Goal: Information Seeking & Learning: Learn about a topic

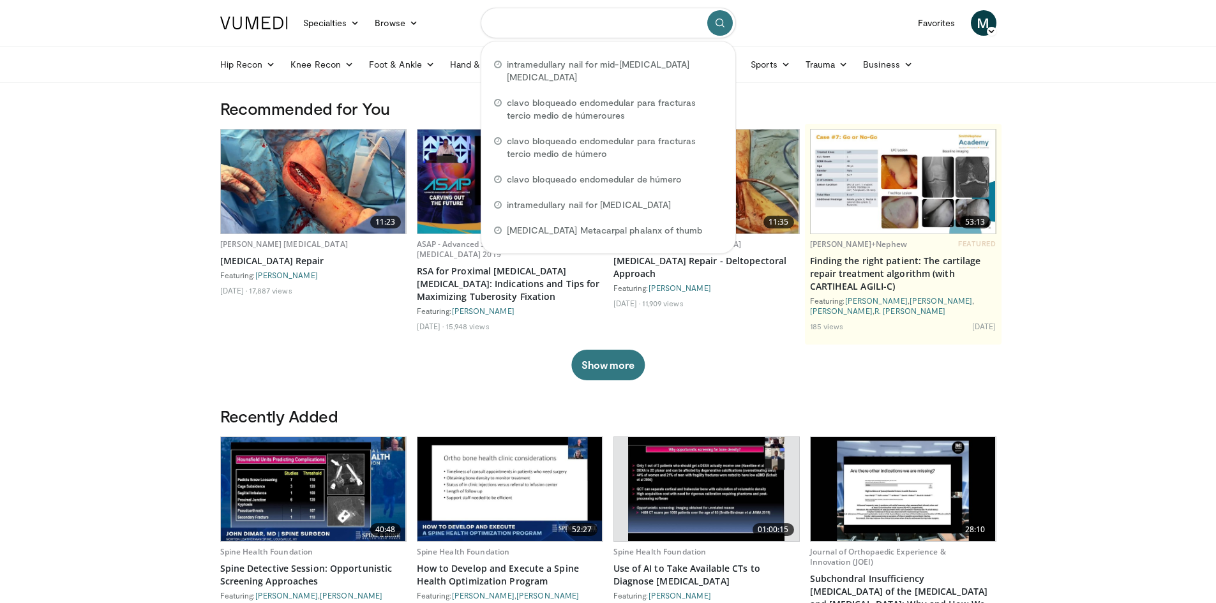
paste input "**********"
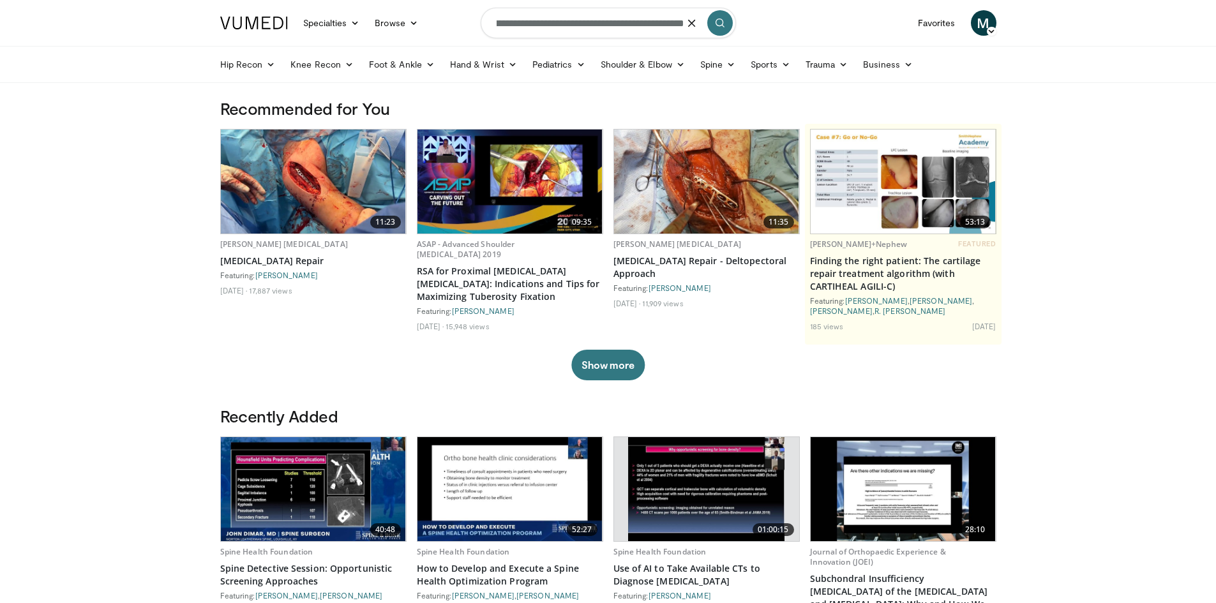
type input "**********"
click at [713, 15] on button "submit" at bounding box center [720, 23] width 26 height 26
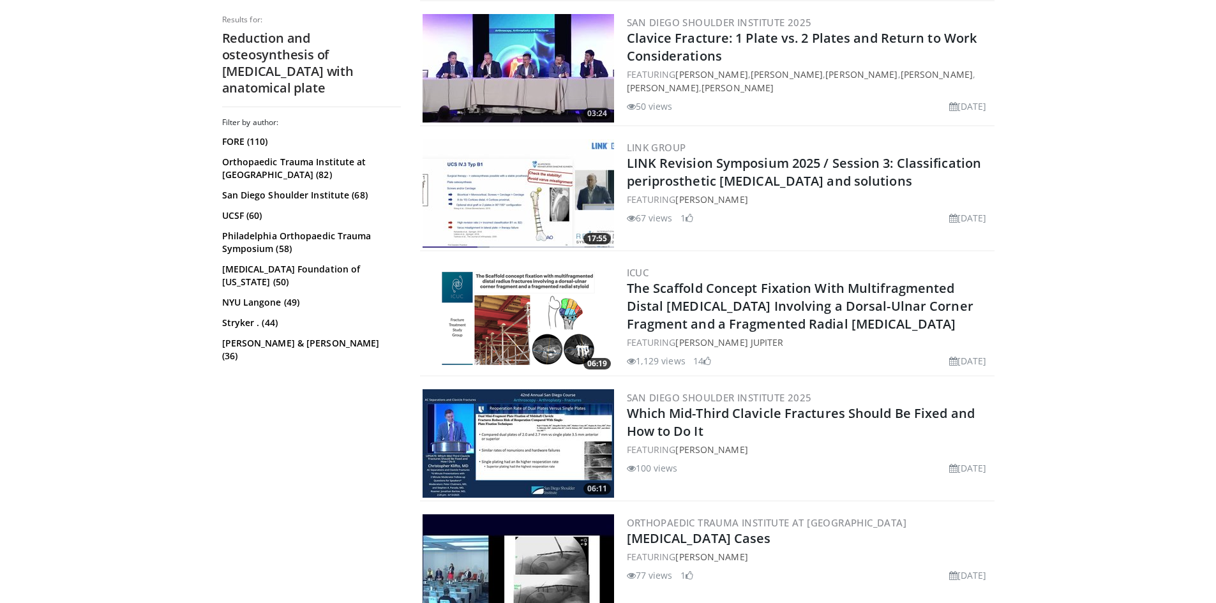
scroll to position [511, 0]
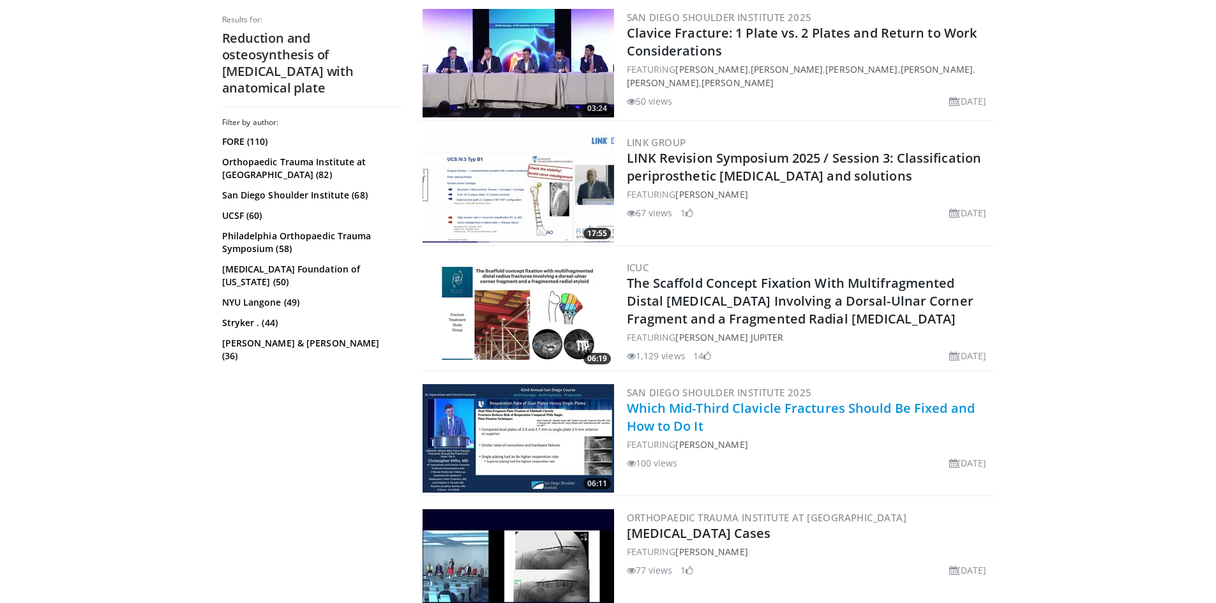
click at [737, 412] on link "Which Mid-Third Clavicle Fractures Should Be Fixed and How to Do It" at bounding box center [801, 417] width 348 height 35
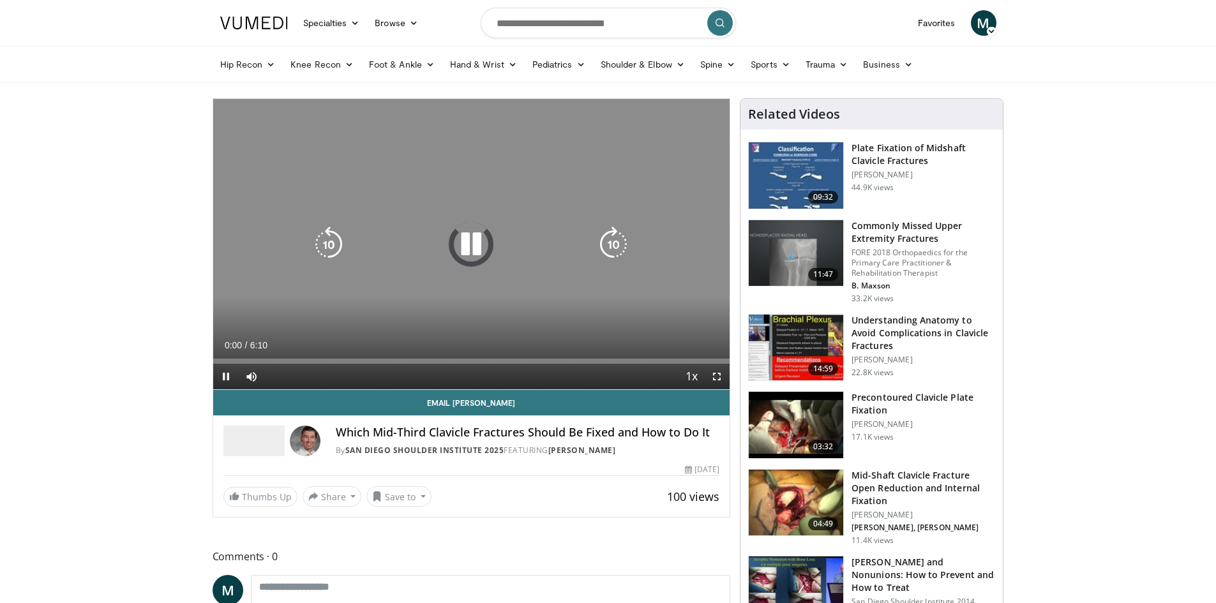
click at [471, 243] on icon "Video Player" at bounding box center [471, 245] width 36 height 36
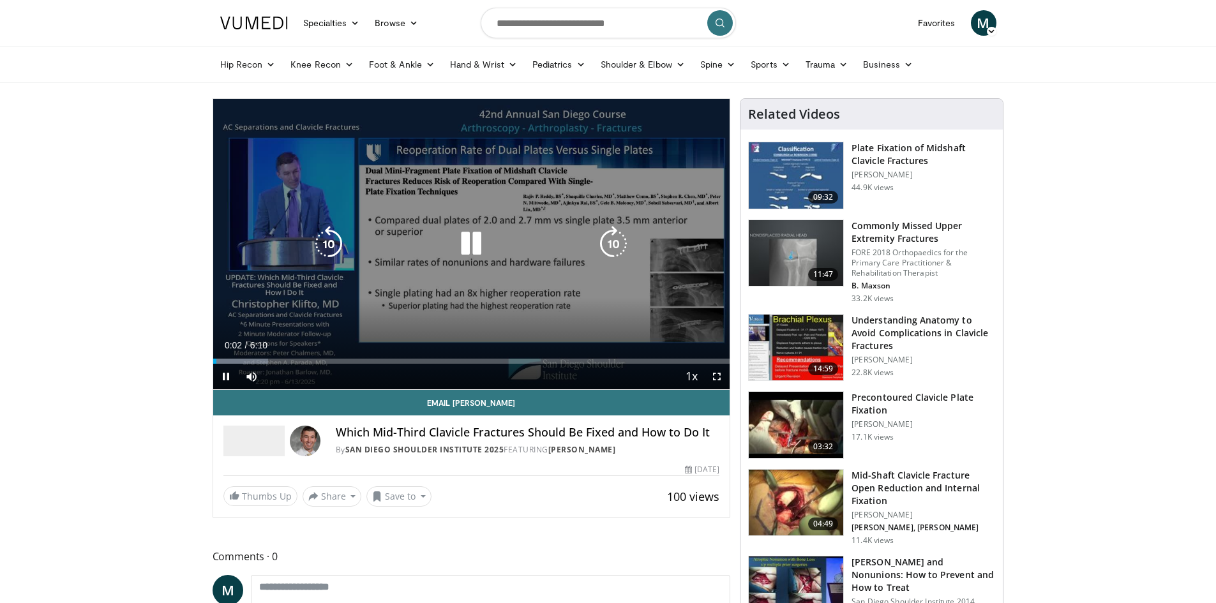
click at [478, 247] on icon "Video Player" at bounding box center [471, 244] width 36 height 36
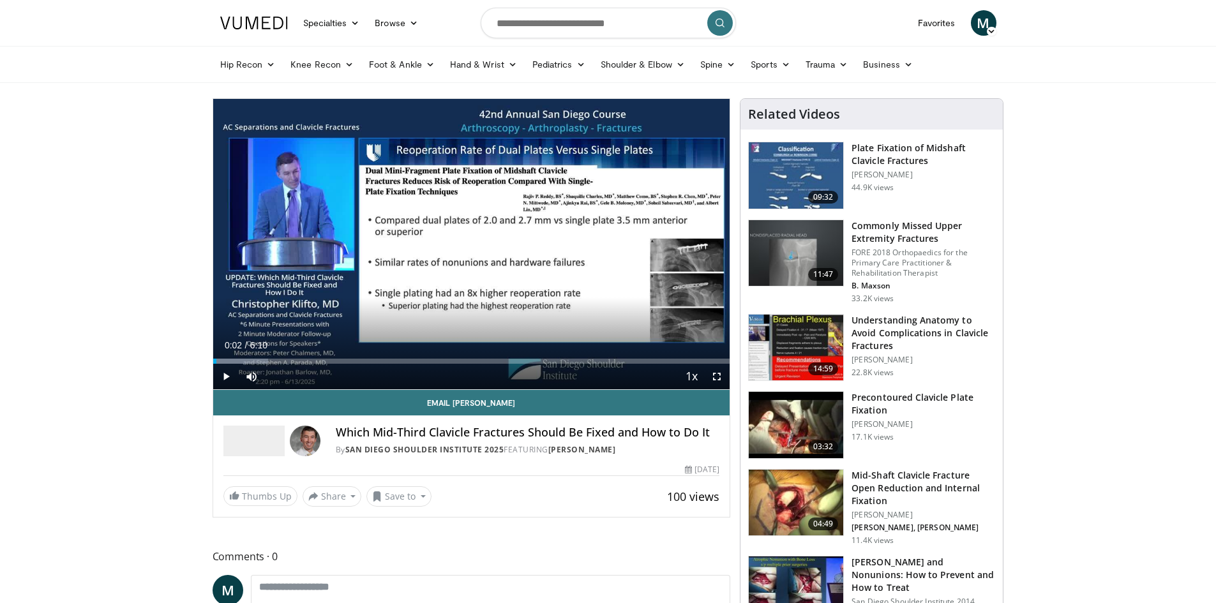
click at [989, 33] on icon at bounding box center [991, 31] width 9 height 9
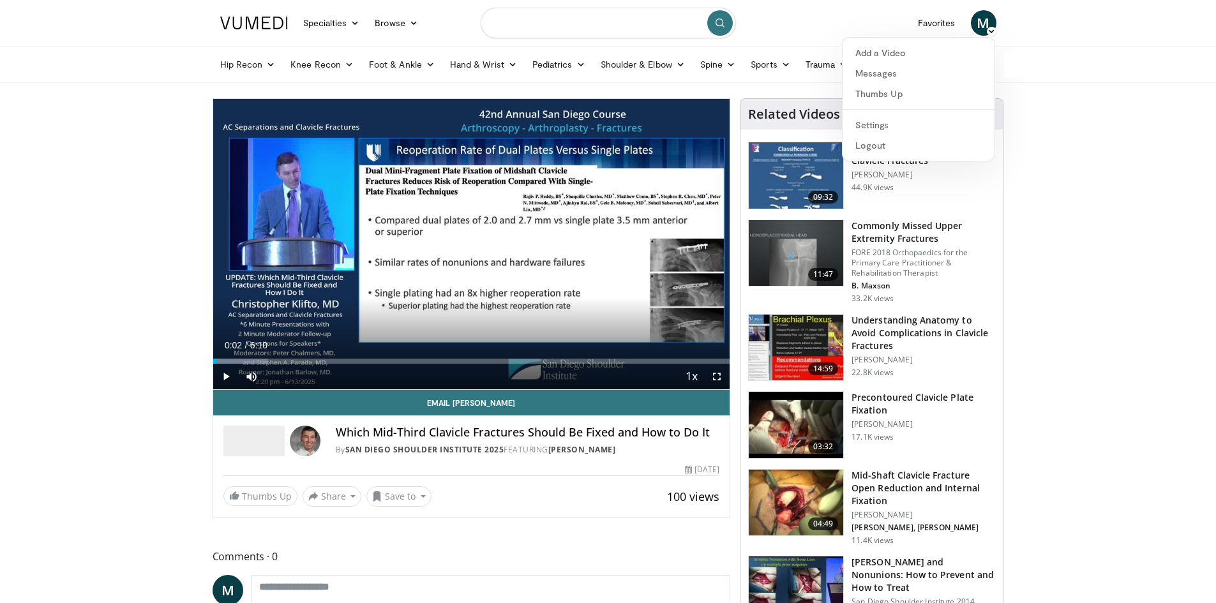
click at [550, 33] on input "Search topics, interventions" at bounding box center [608, 23] width 255 height 31
type input "*"
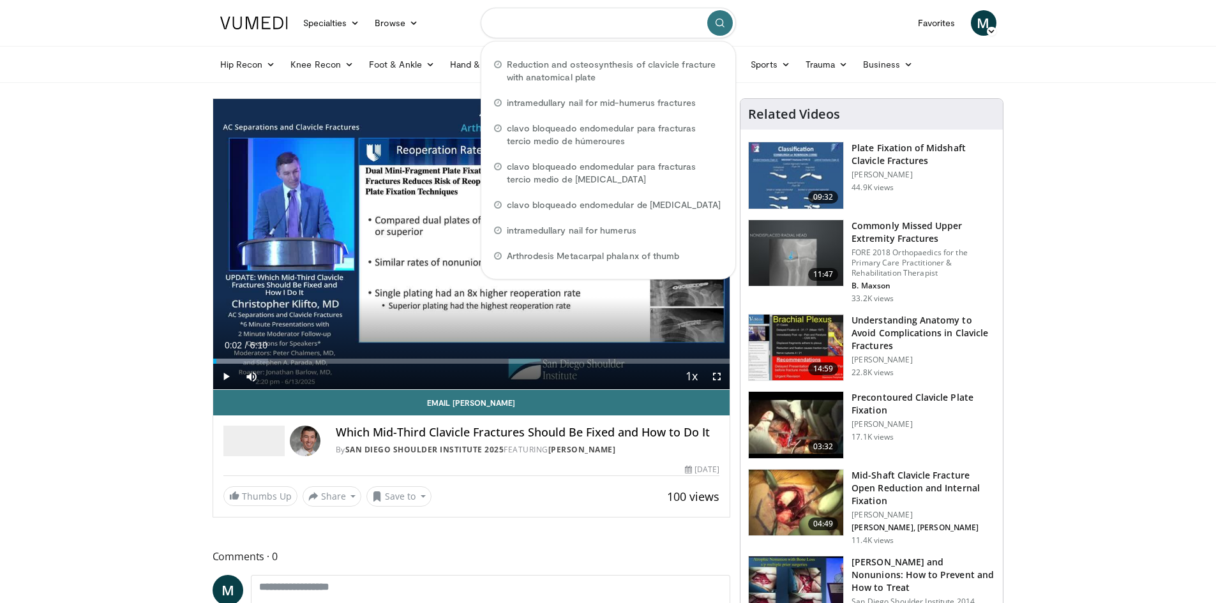
paste input "**********"
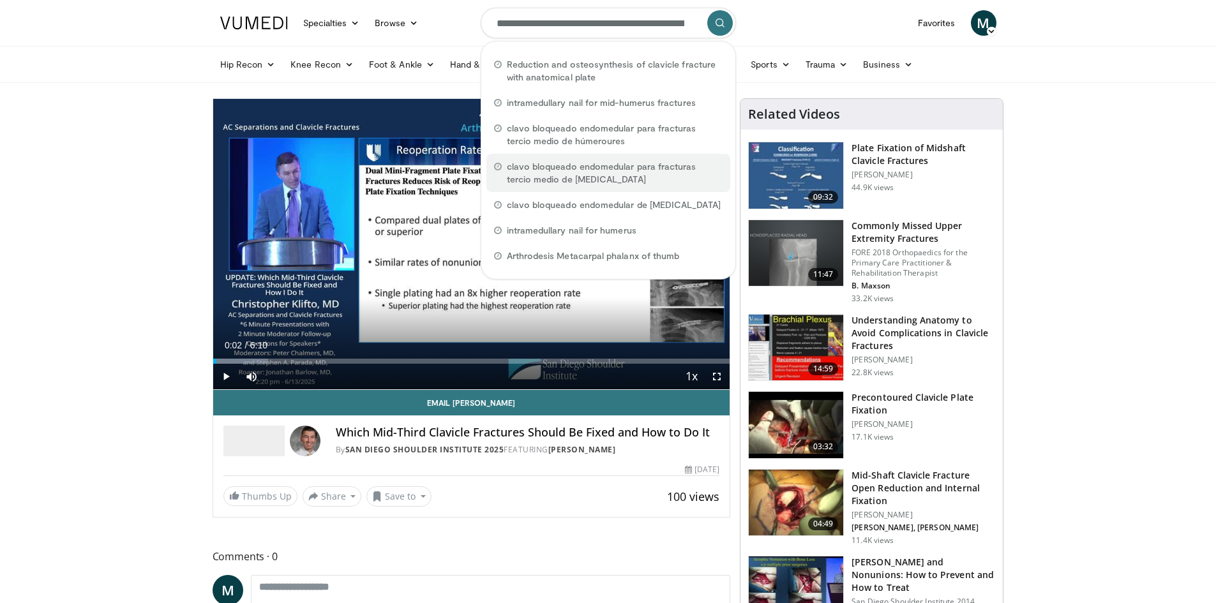
scroll to position [0, 142]
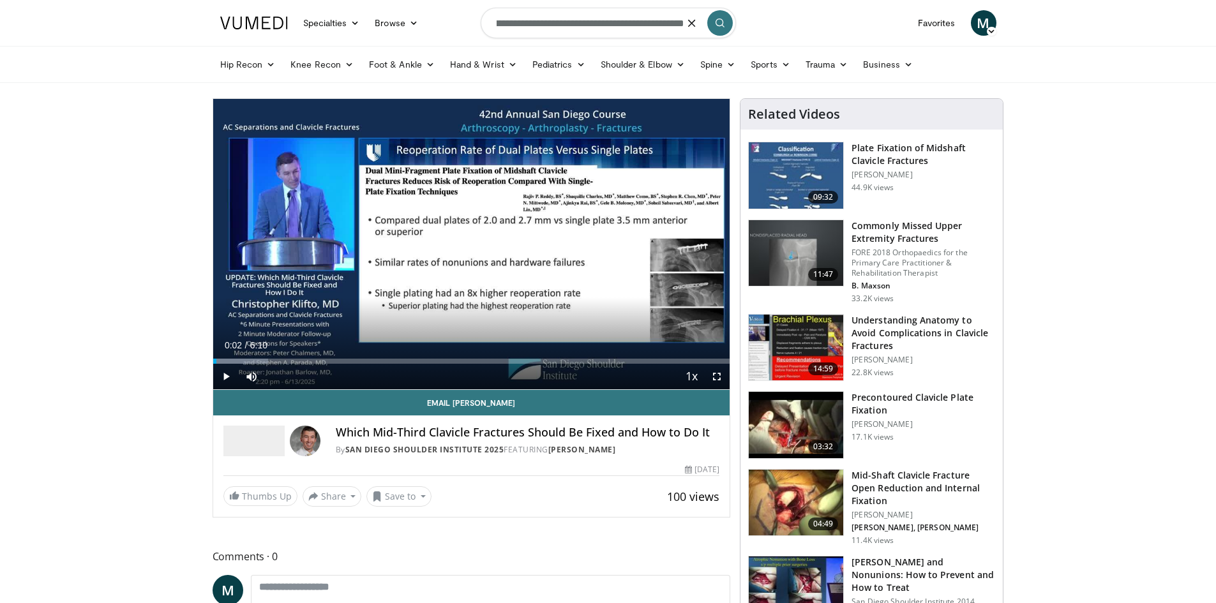
type input "**********"
click at [715, 21] on icon "submit" at bounding box center [720, 23] width 10 height 10
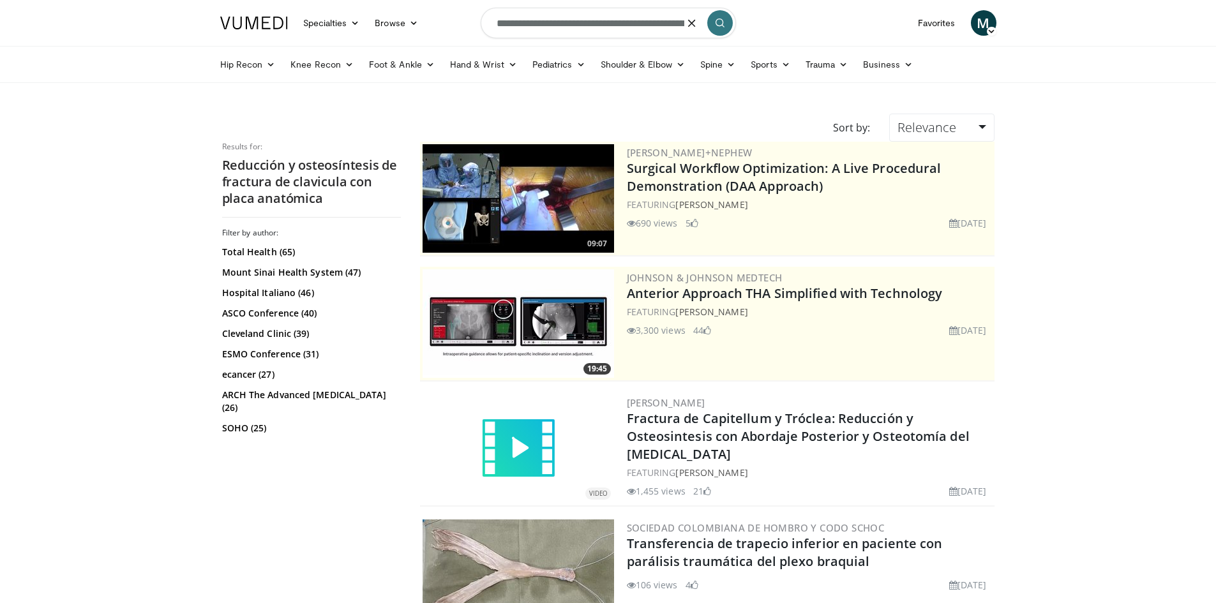
scroll to position [0, 142]
drag, startPoint x: 488, startPoint y: 22, endPoint x: 731, endPoint y: 41, distance: 243.9
click at [731, 41] on form "**********" at bounding box center [608, 23] width 255 height 46
click at [693, 27] on icon "button" at bounding box center [692, 23] width 10 height 10
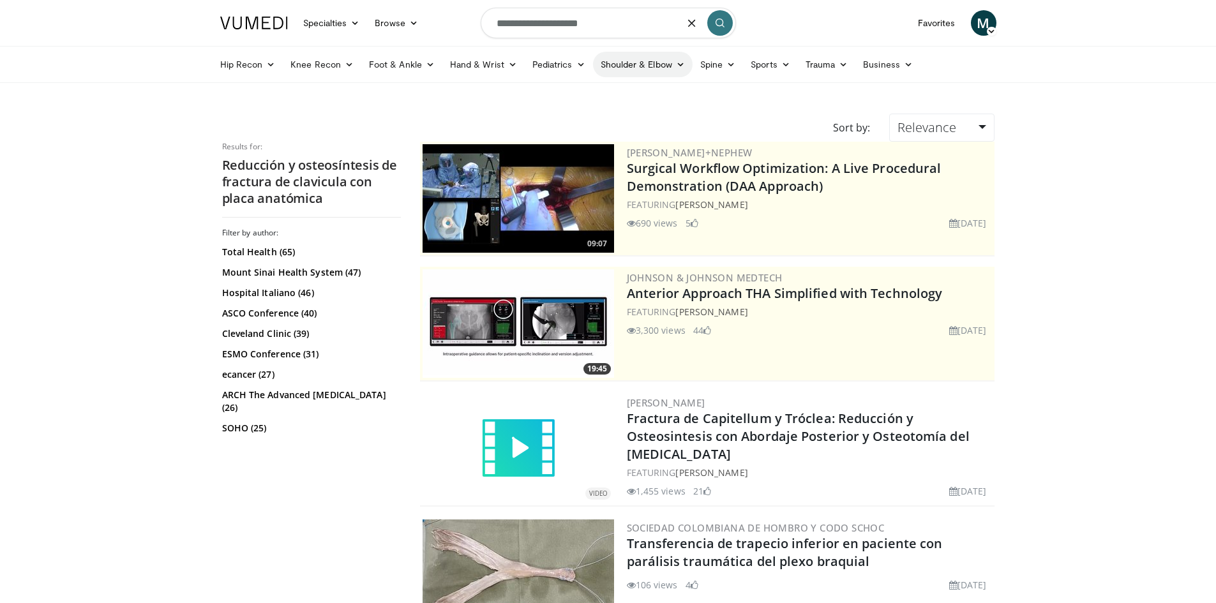
type input "**********"
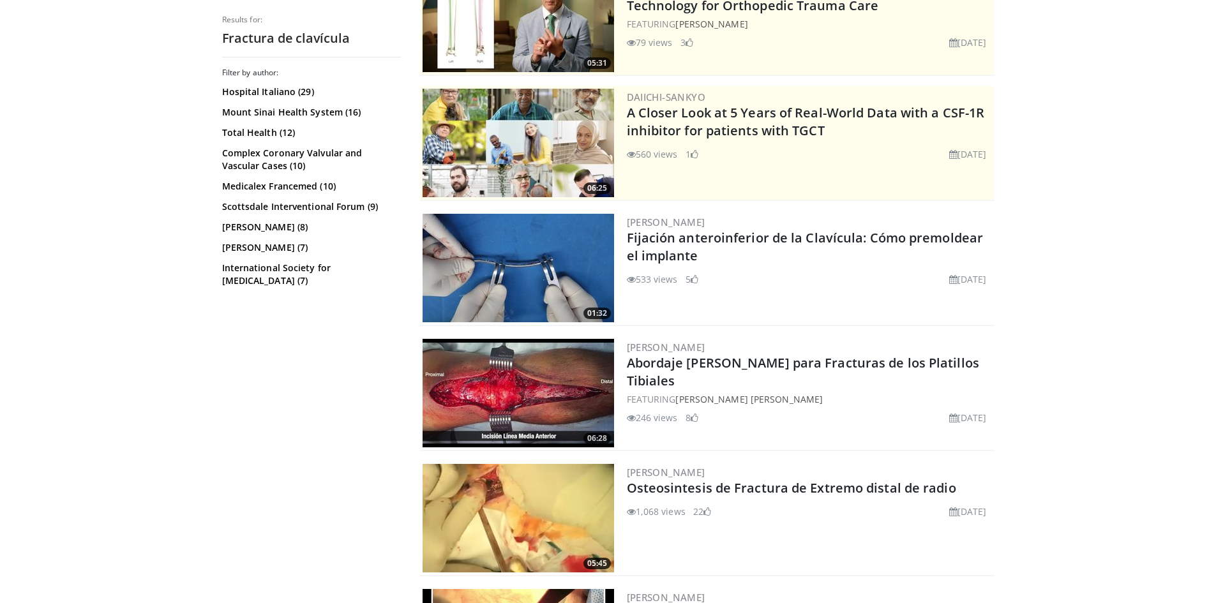
scroll to position [191, 0]
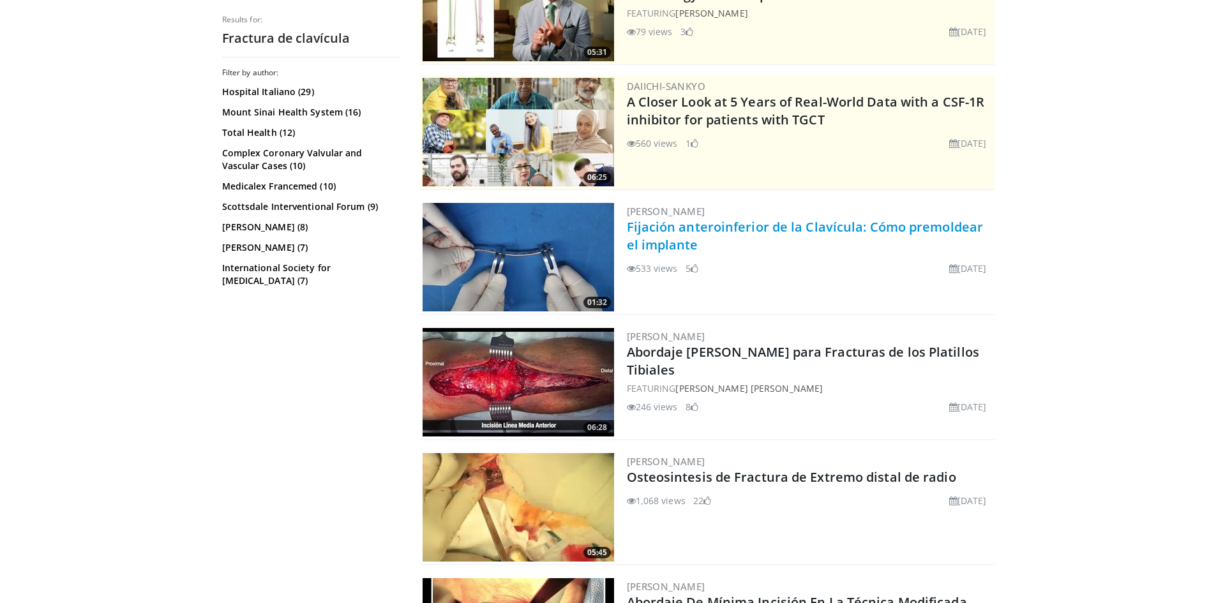
click at [715, 234] on link "Fijación anteroinferior de la Clavícula: Cómo premoldear el implante" at bounding box center [805, 235] width 357 height 35
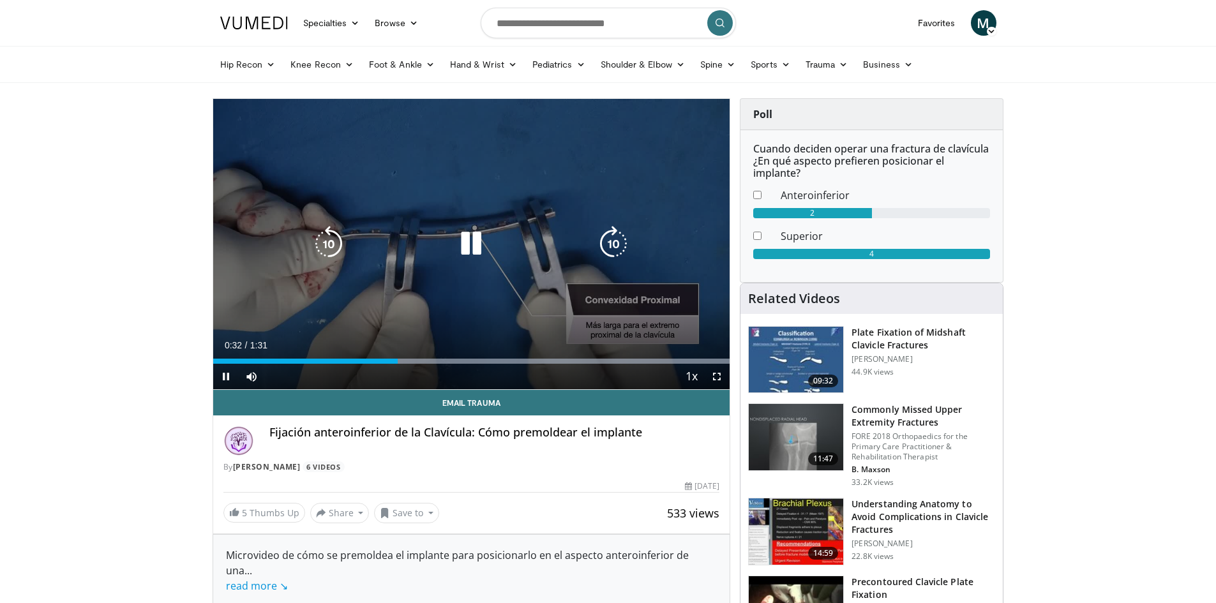
click at [484, 304] on div "10 seconds Tap to unmute" at bounding box center [471, 244] width 517 height 290
click at [463, 250] on icon "Video Player" at bounding box center [471, 244] width 36 height 36
click at [475, 251] on icon "Video Player" at bounding box center [471, 244] width 36 height 36
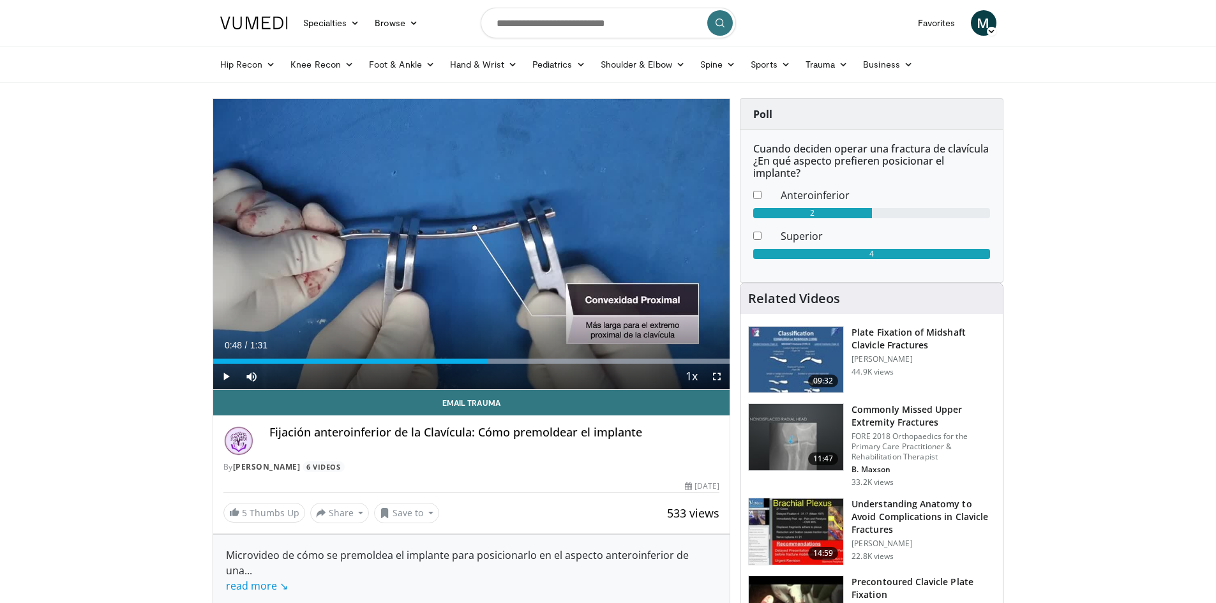
click at [466, 245] on div "10 seconds Tap to unmute" at bounding box center [471, 244] width 517 height 290
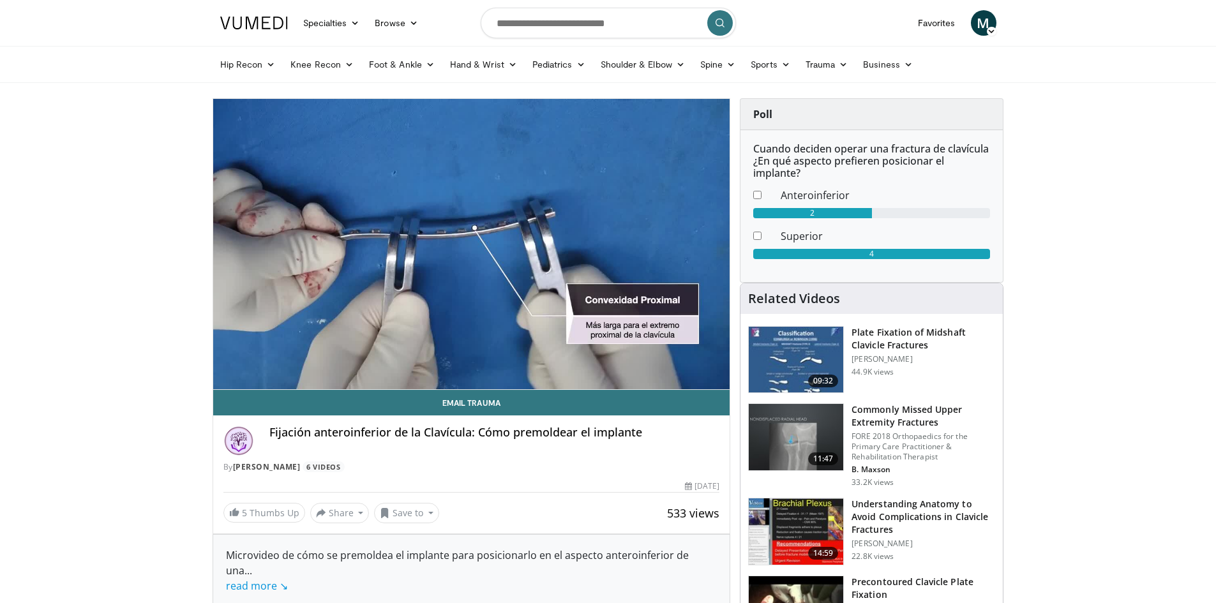
click at [463, 239] on div "10 seconds Tap to unmute" at bounding box center [471, 244] width 517 height 290
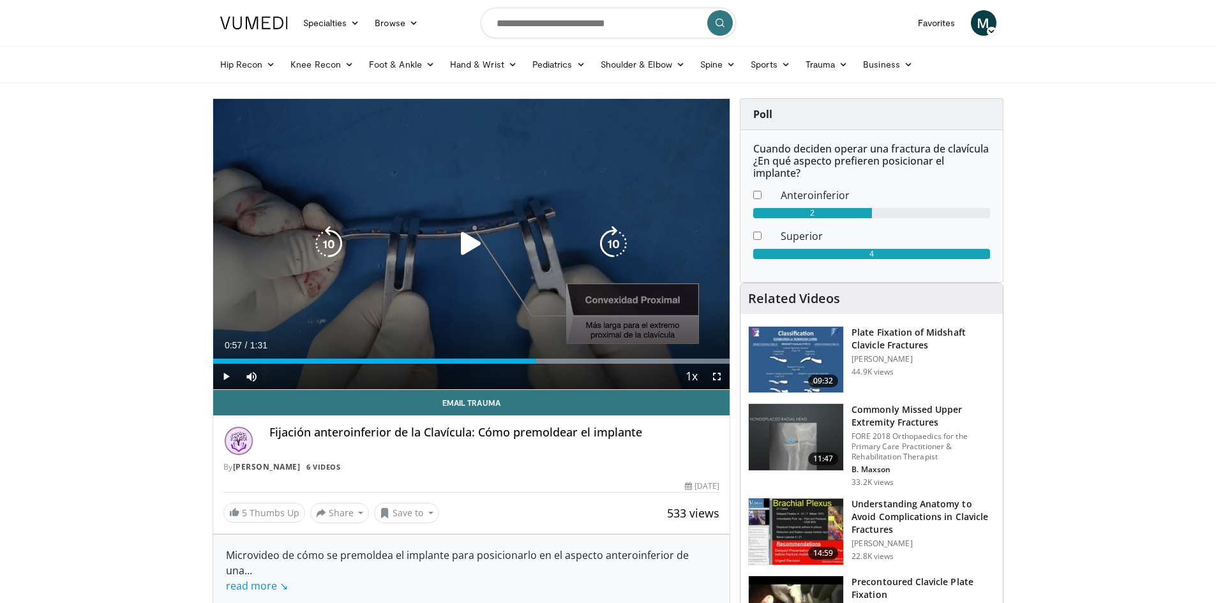
click at [473, 250] on icon "Video Player" at bounding box center [471, 244] width 36 height 36
click at [474, 242] on icon "Video Player" at bounding box center [471, 244] width 36 height 36
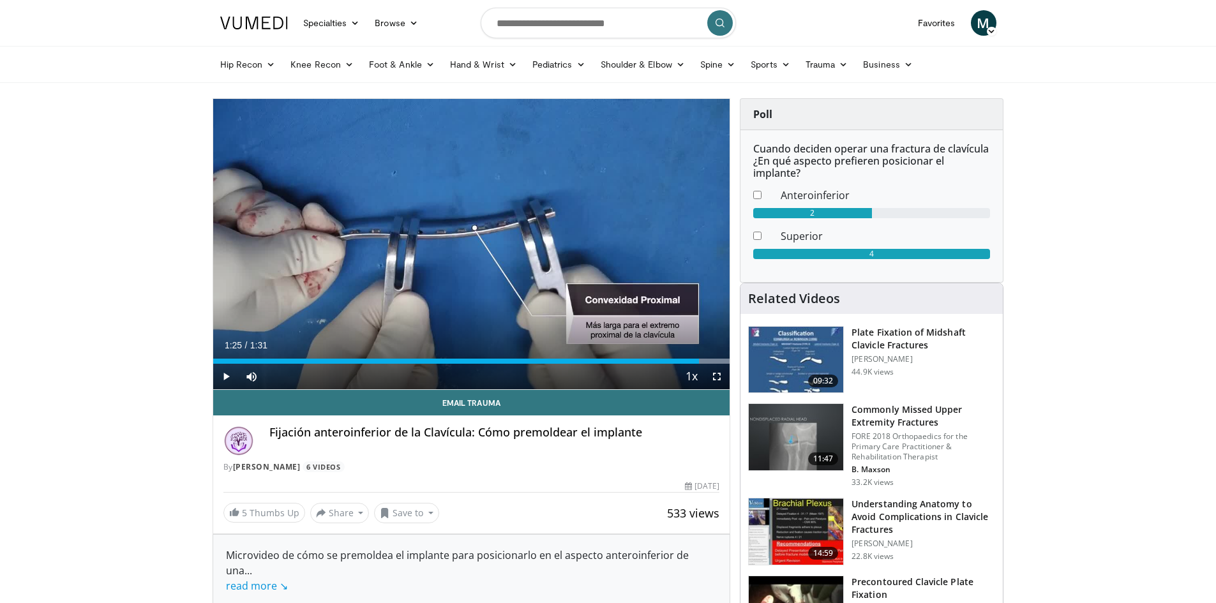
click at [474, 242] on div "10 seconds Tap to unmute" at bounding box center [471, 244] width 517 height 290
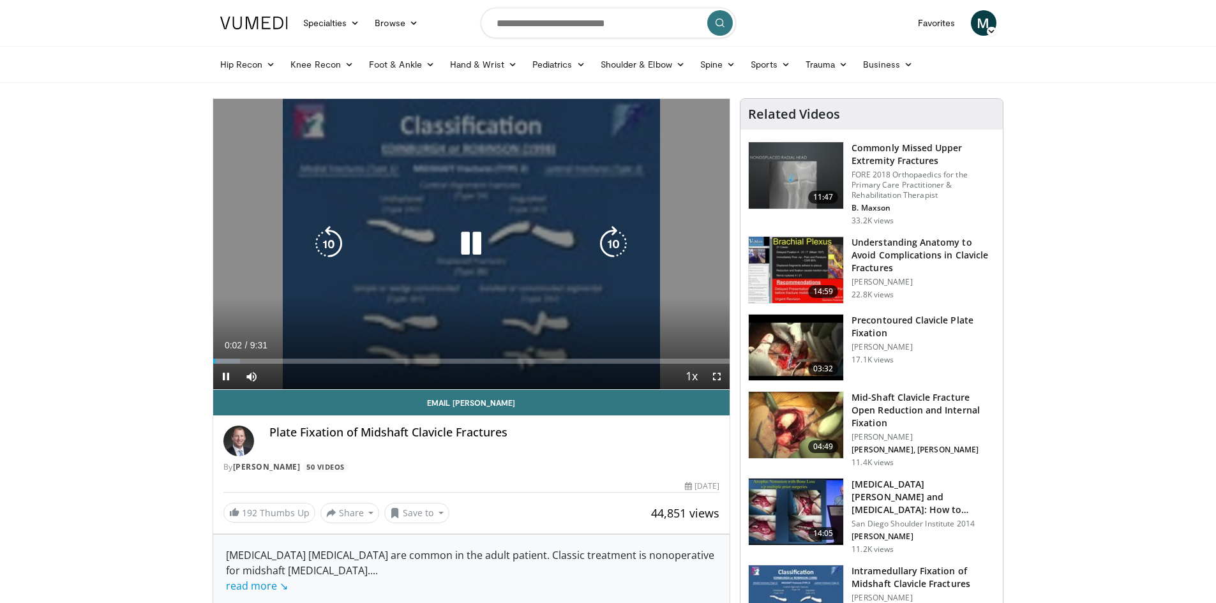
click at [469, 244] on icon "Video Player" at bounding box center [471, 244] width 36 height 36
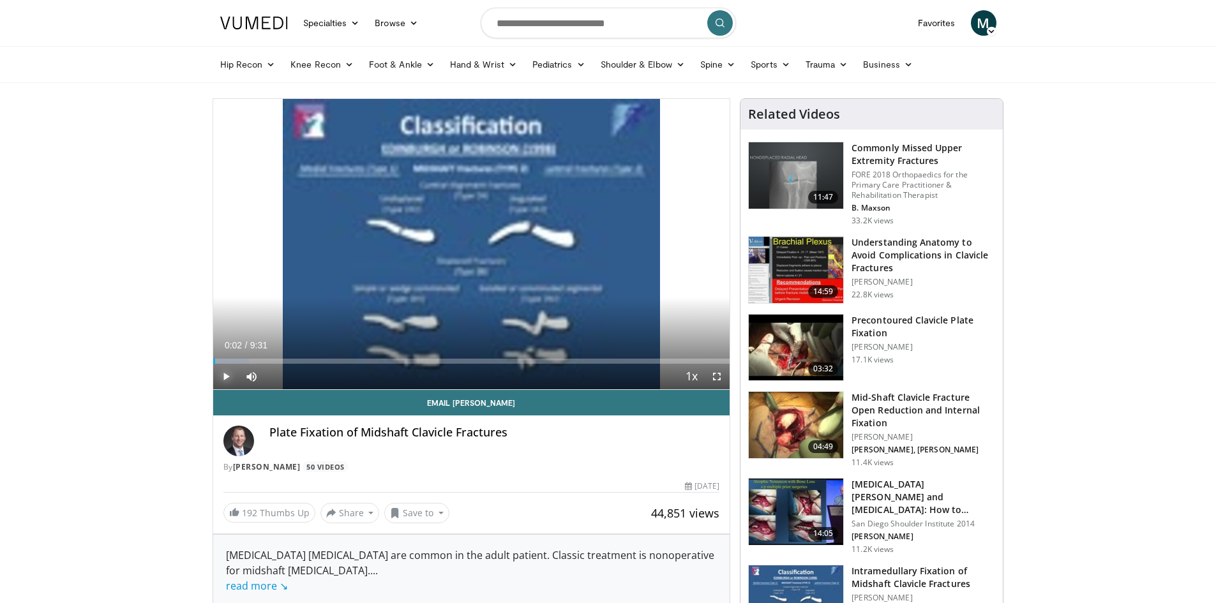
click at [227, 372] on span "Video Player" at bounding box center [226, 377] width 26 height 26
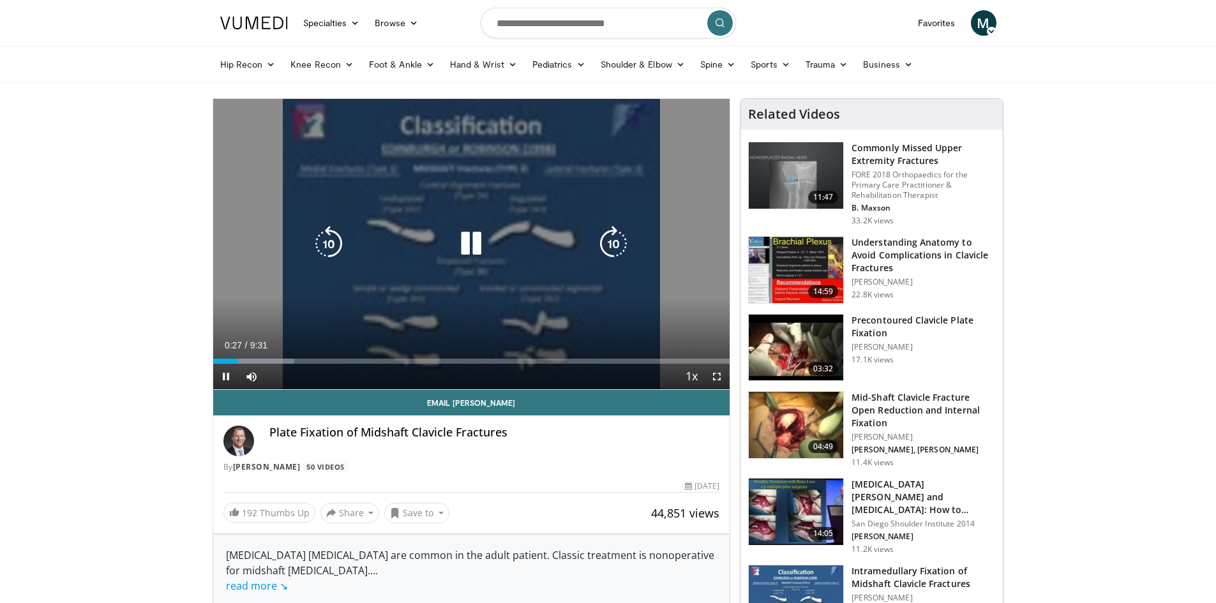
click at [478, 249] on icon "Video Player" at bounding box center [471, 244] width 36 height 36
click at [495, 271] on div "10 seconds Tap to unmute" at bounding box center [471, 244] width 517 height 290
drag, startPoint x: 463, startPoint y: 256, endPoint x: 480, endPoint y: 259, distance: 16.9
click at [463, 256] on icon "Video Player" at bounding box center [471, 244] width 36 height 36
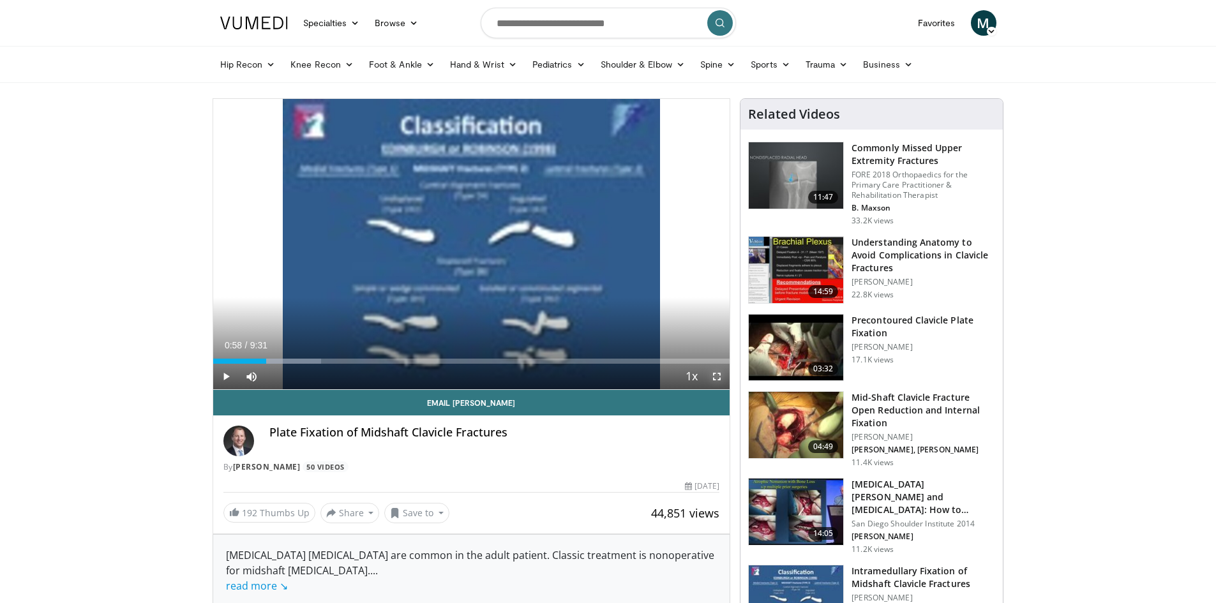
click at [721, 383] on span "Video Player" at bounding box center [717, 377] width 26 height 26
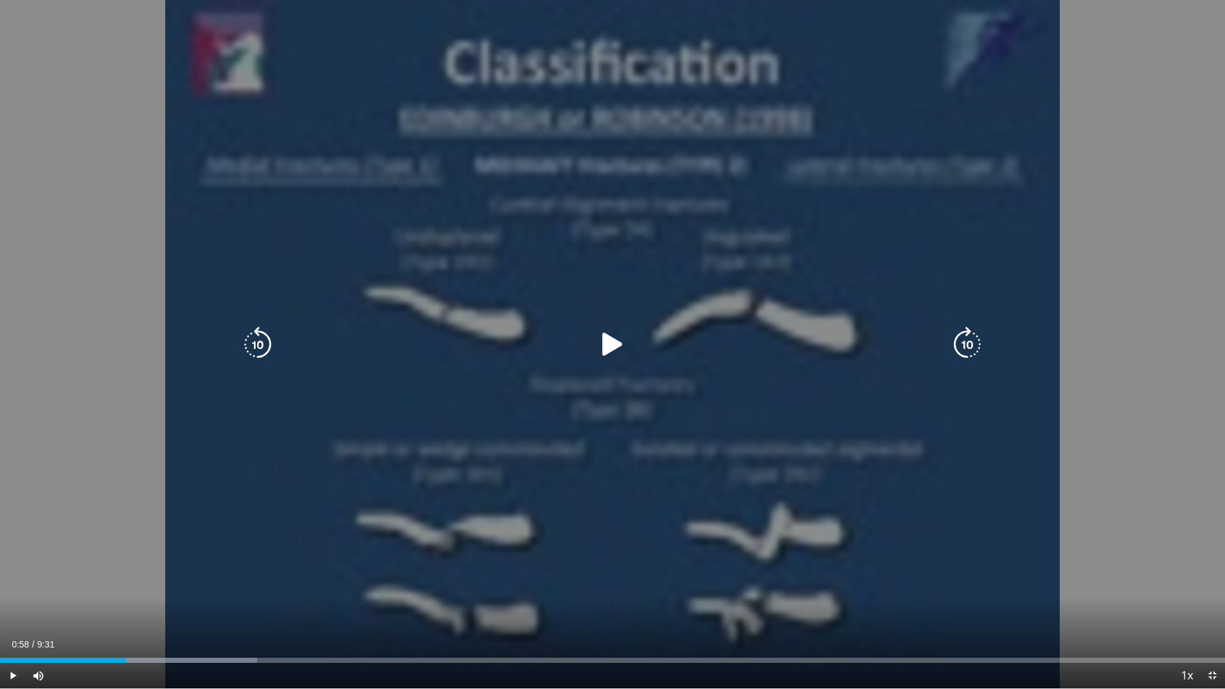
click at [619, 344] on icon "Video Player" at bounding box center [613, 345] width 36 height 36
click at [608, 348] on icon "Video Player" at bounding box center [613, 345] width 36 height 36
click at [611, 348] on icon "Video Player" at bounding box center [613, 345] width 36 height 36
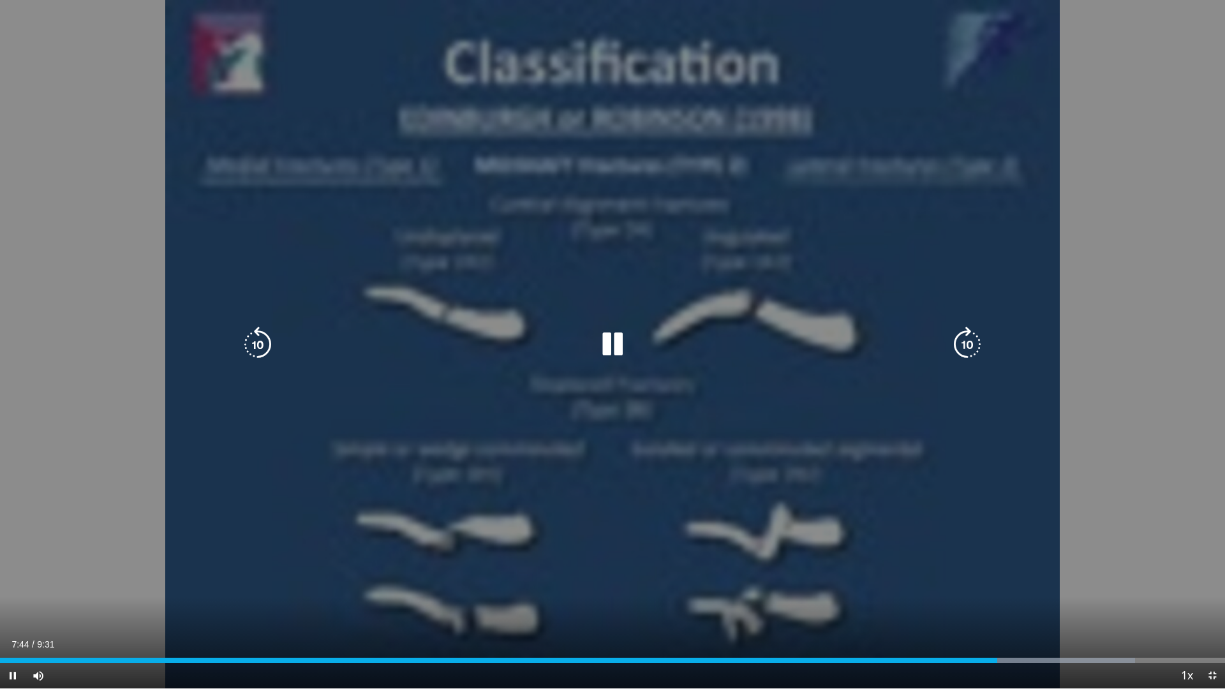
click at [749, 340] on div "Video Player" at bounding box center [612, 345] width 735 height 26
click at [620, 343] on icon "Video Player" at bounding box center [613, 345] width 36 height 36
click at [626, 350] on icon "Video Player" at bounding box center [613, 345] width 36 height 36
click at [622, 350] on icon "Video Player" at bounding box center [613, 345] width 36 height 36
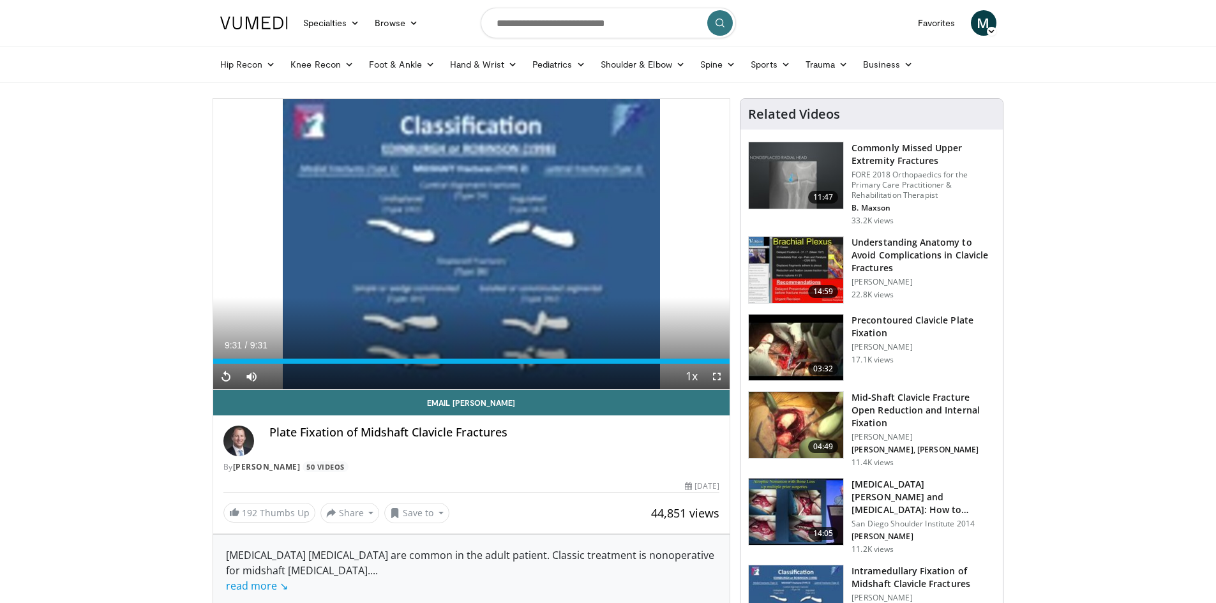
click at [868, 324] on h3 "Precontoured Clavicle Plate Fixation" at bounding box center [923, 327] width 144 height 26
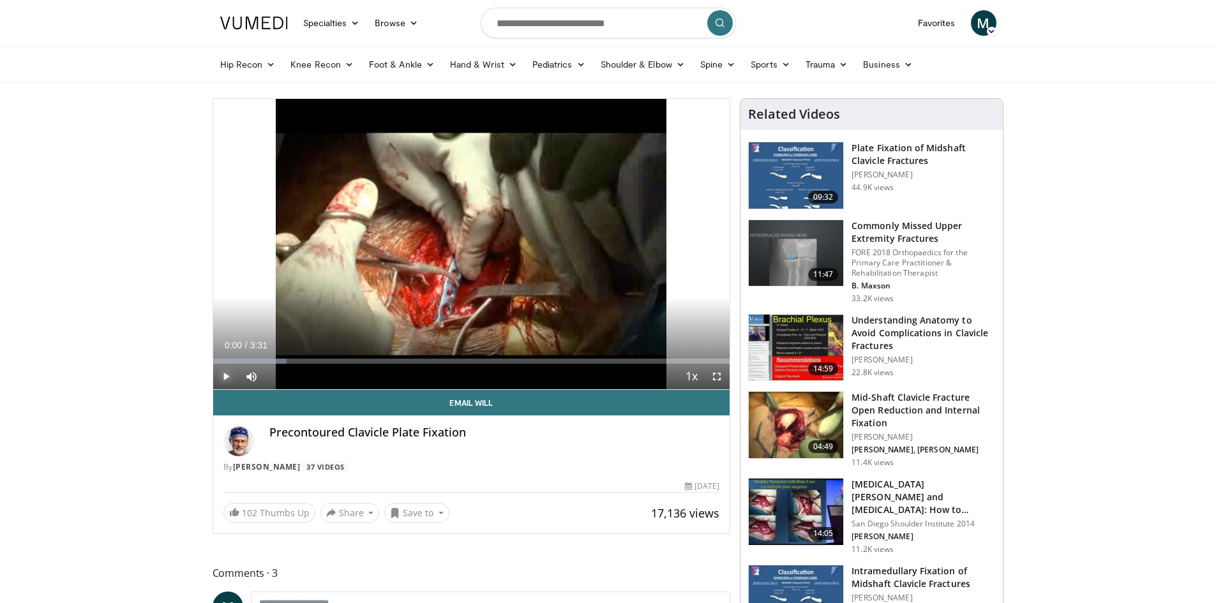
click at [228, 373] on span "Video Player" at bounding box center [226, 377] width 26 height 26
click at [719, 379] on span "Video Player" at bounding box center [717, 377] width 26 height 26
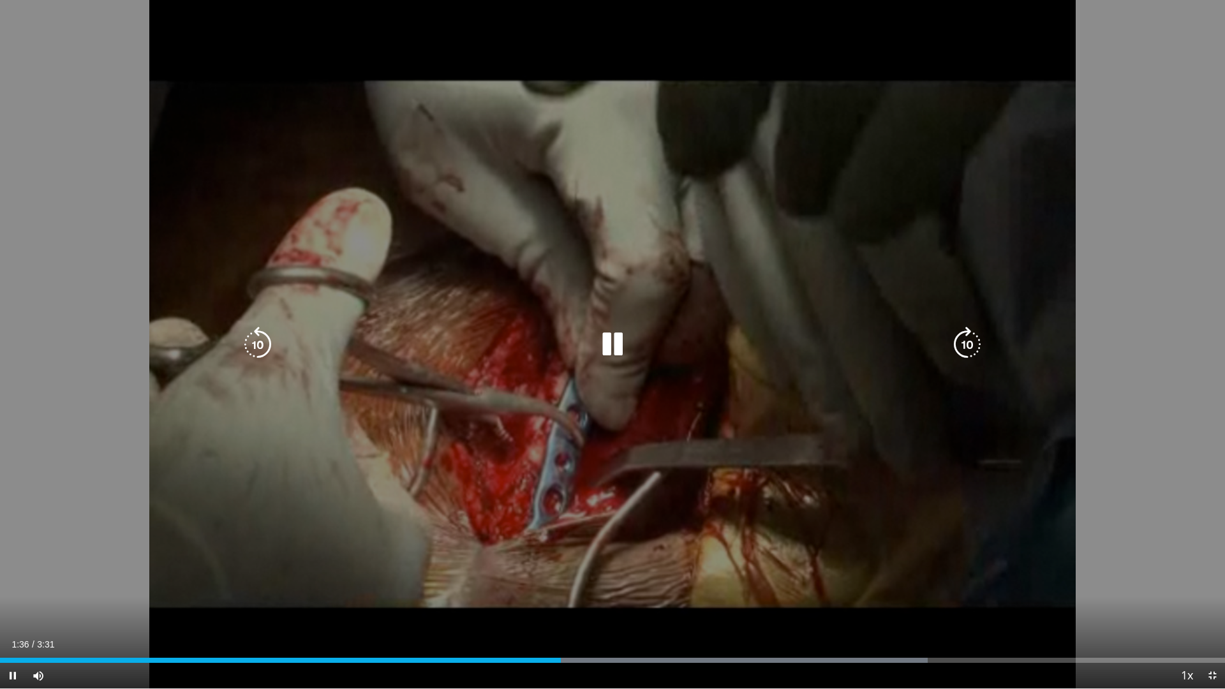
click at [617, 346] on icon "Video Player" at bounding box center [613, 345] width 36 height 36
click at [611, 348] on icon "Video Player" at bounding box center [613, 345] width 36 height 36
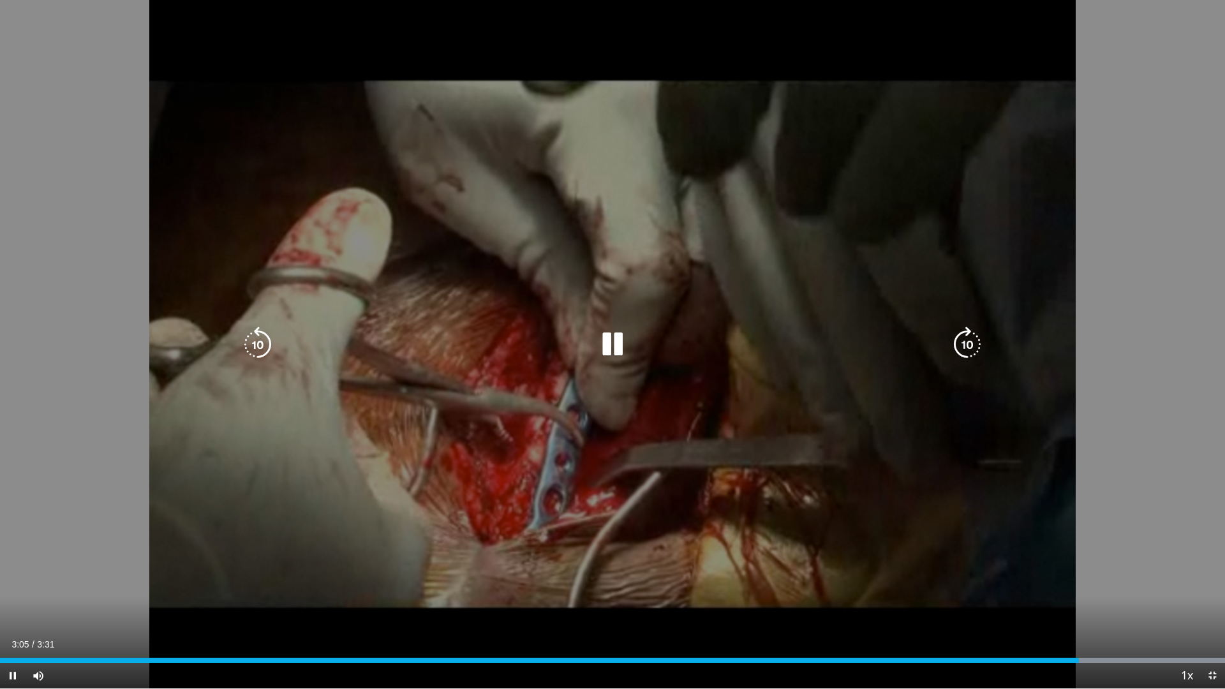
click at [606, 350] on icon "Video Player" at bounding box center [613, 345] width 36 height 36
click at [603, 352] on icon "Video Player" at bounding box center [613, 345] width 36 height 36
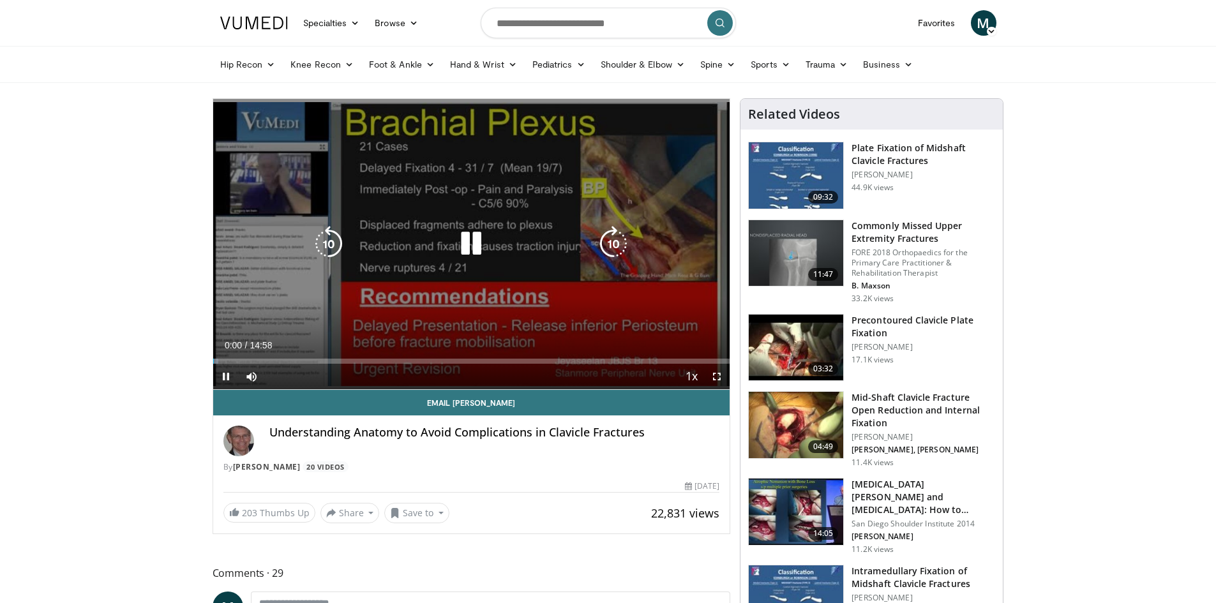
click at [468, 249] on icon "Video Player" at bounding box center [471, 244] width 36 height 36
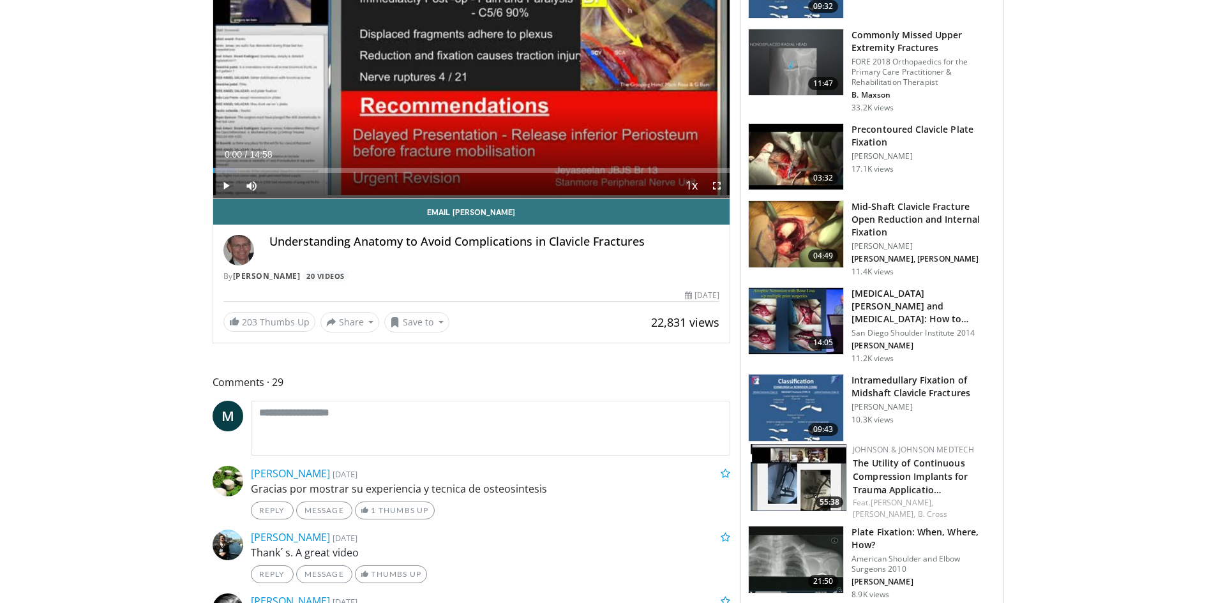
scroll to position [191, 0]
click at [936, 217] on h3 "Mid-Shaft Clavicle Fracture Open Reduction and Internal Fixation" at bounding box center [923, 219] width 144 height 38
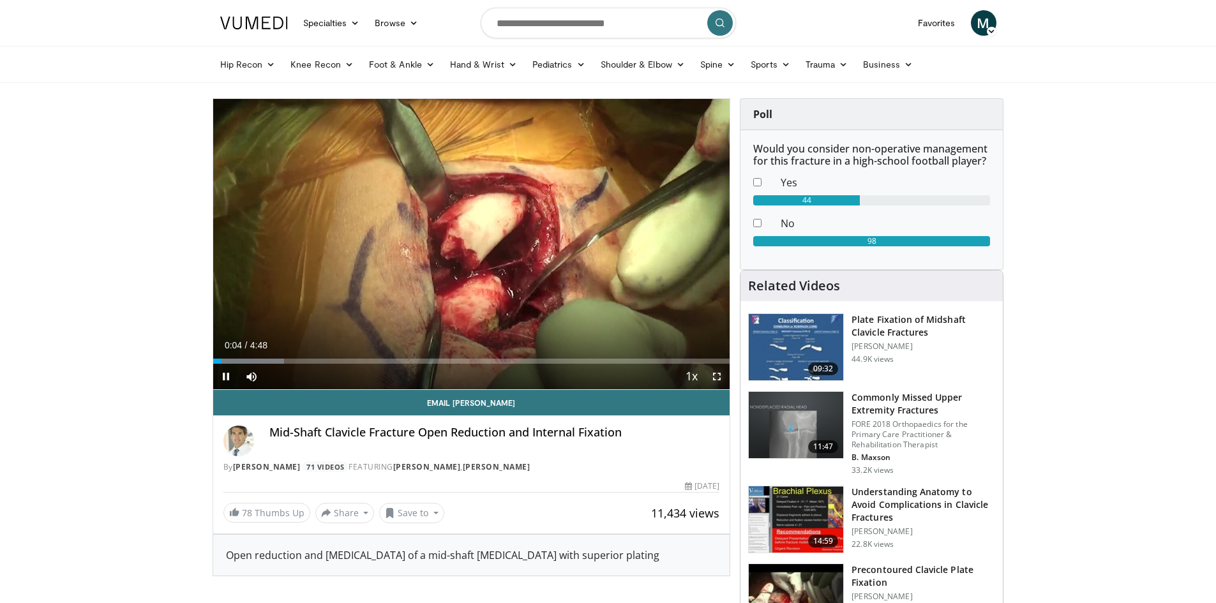
click at [715, 374] on span "Video Player" at bounding box center [717, 377] width 26 height 26
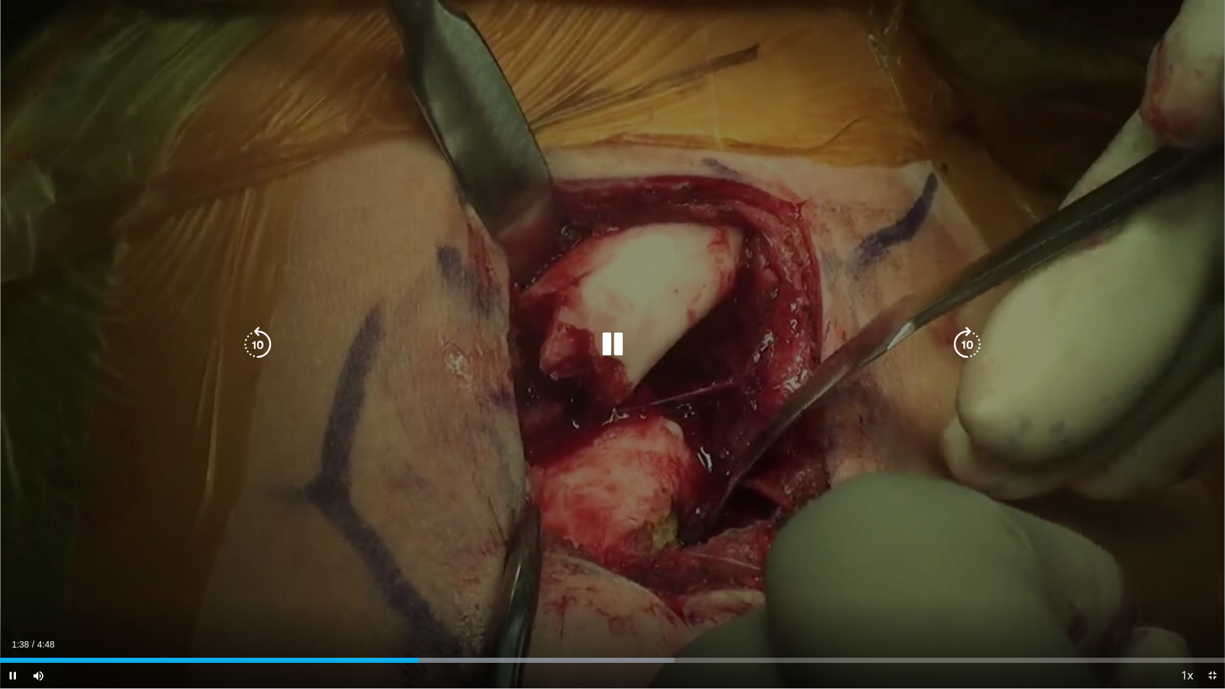
click at [814, 588] on div "10 seconds Tap to unmute" at bounding box center [612, 344] width 1225 height 689
click at [359, 340] on div "Video Player" at bounding box center [612, 345] width 735 height 26
click at [387, 355] on div "Video Player" at bounding box center [612, 345] width 735 height 26
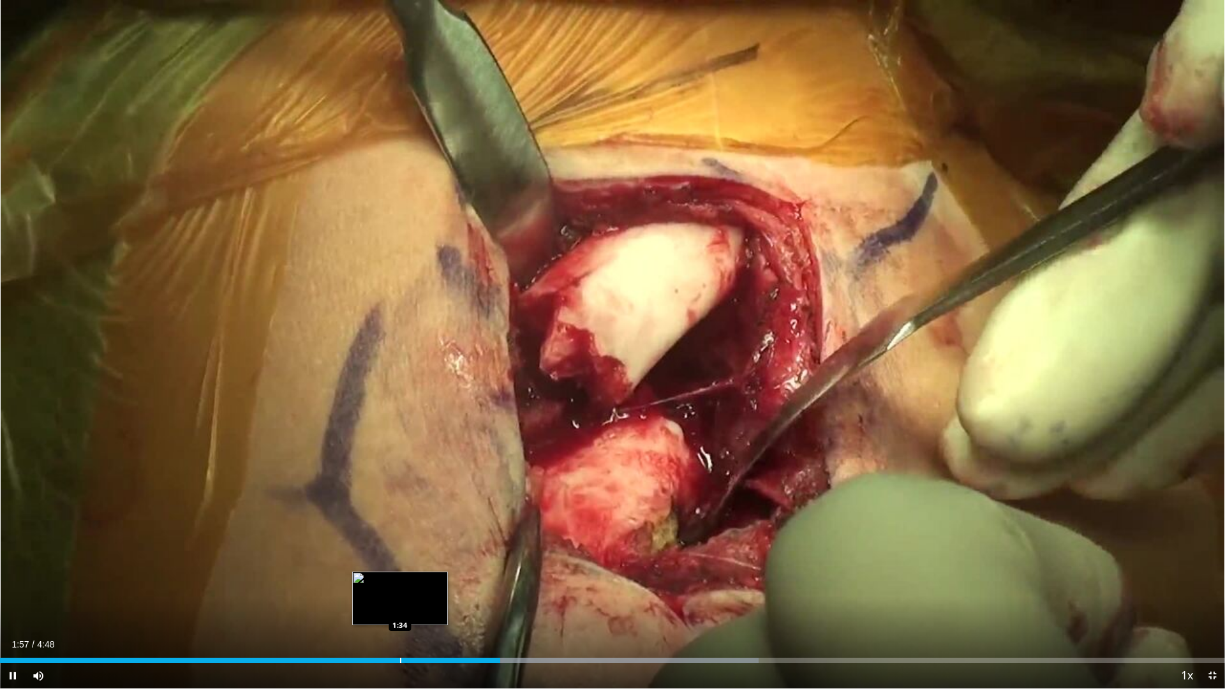
click at [398, 602] on div "Loaded : 61.94% 1:57 1:34" at bounding box center [612, 657] width 1225 height 12
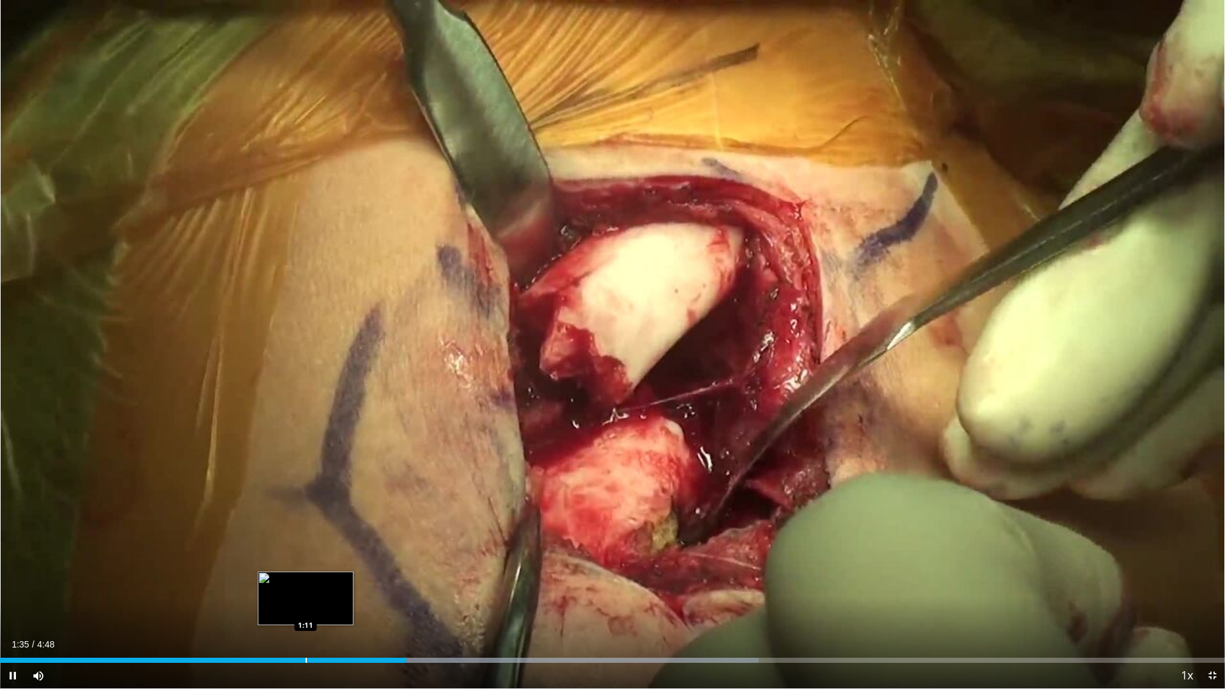
click at [306, 602] on div "Loaded : 61.94% 1:35 1:11" at bounding box center [612, 657] width 1225 height 12
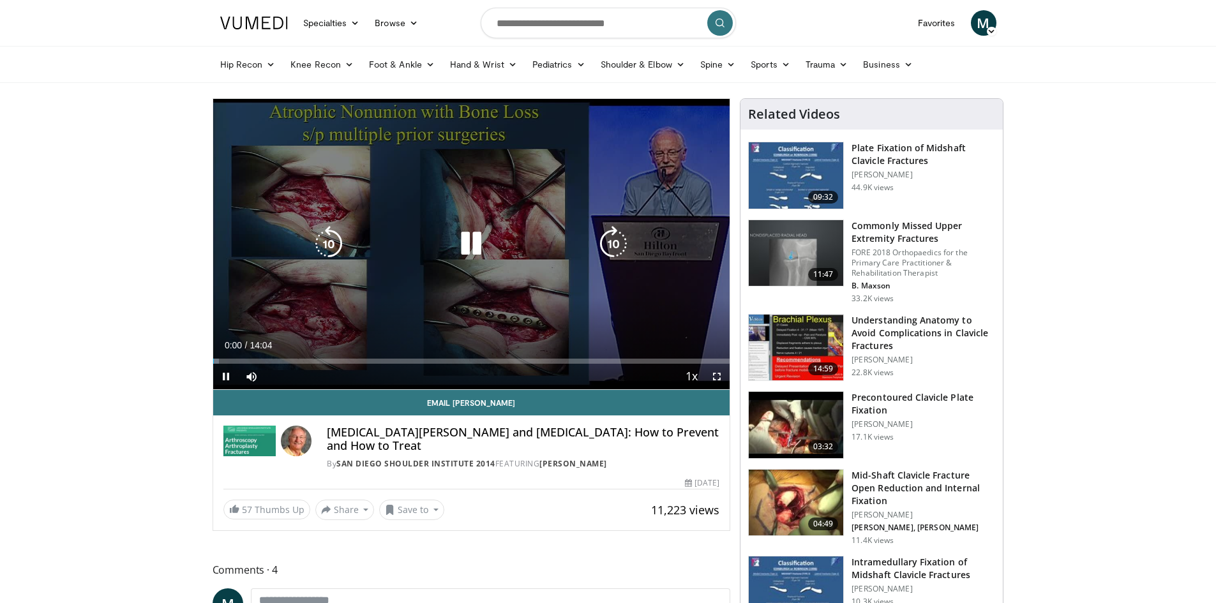
click at [480, 239] on icon "Video Player" at bounding box center [471, 244] width 36 height 36
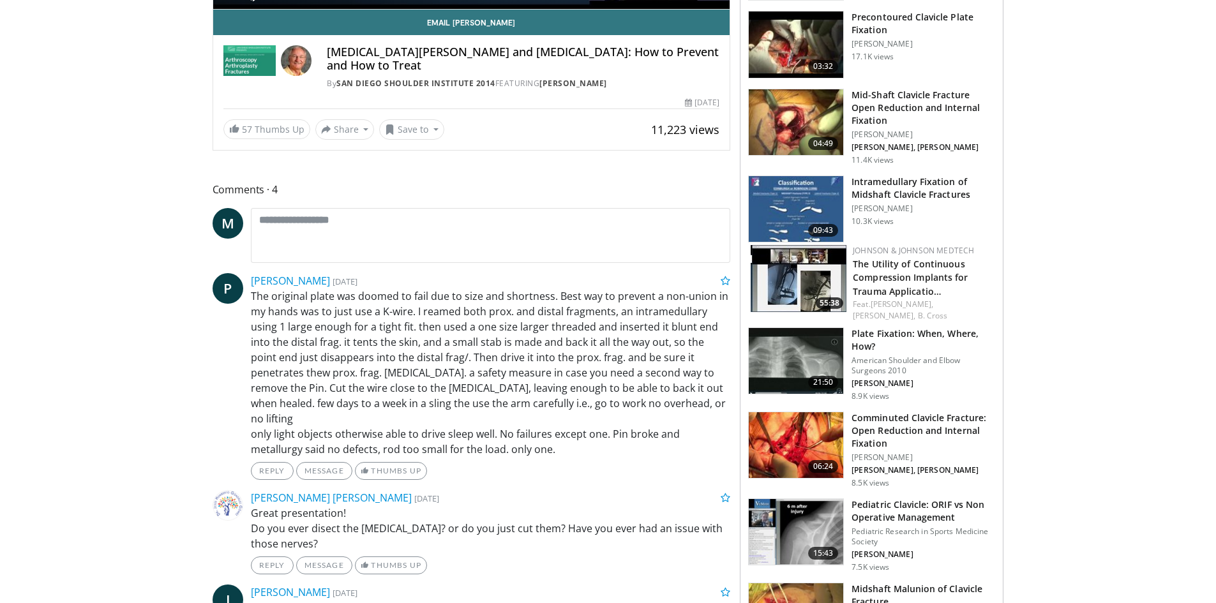
scroll to position [383, 0]
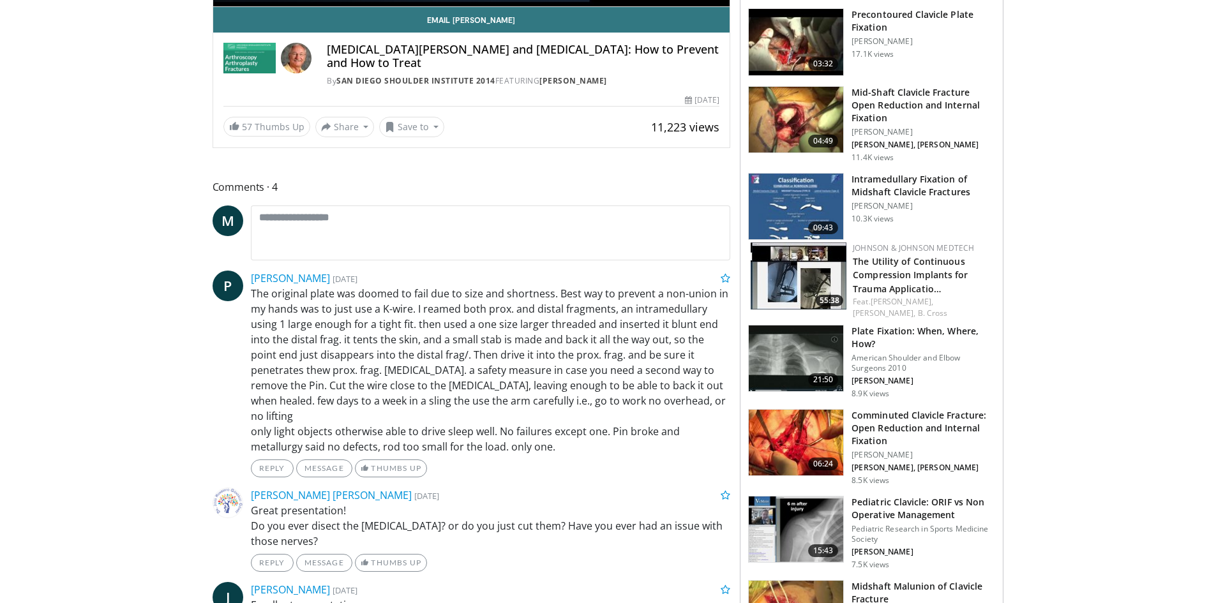
click at [868, 327] on h3 "Plate Fixation: When, Where, How?" at bounding box center [923, 338] width 144 height 26
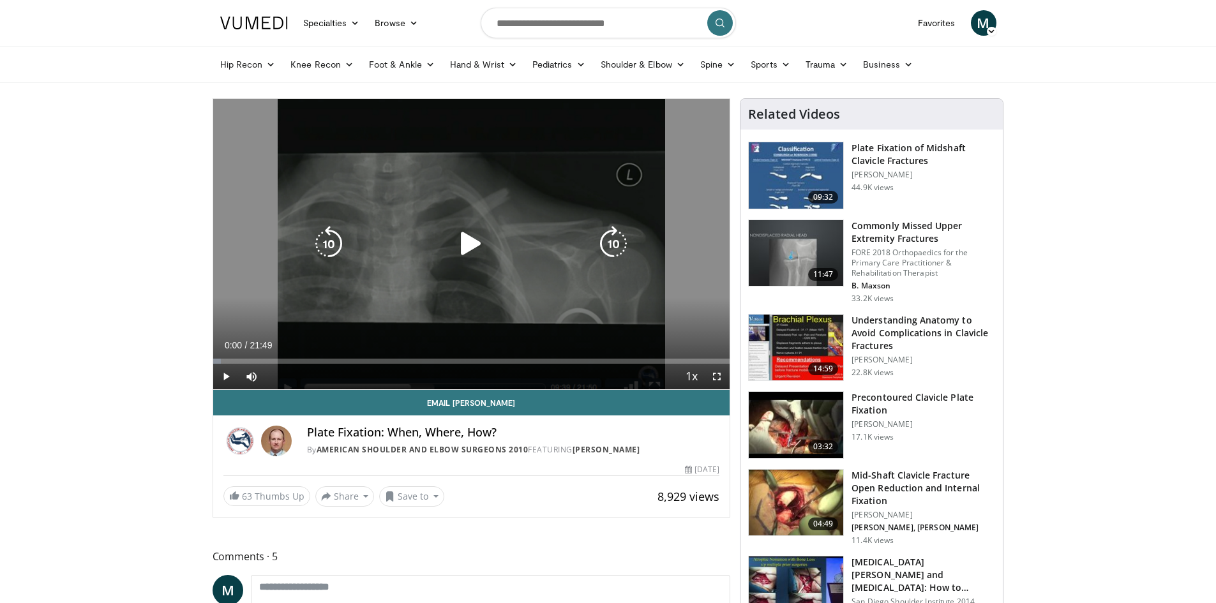
click at [475, 249] on icon "Video Player" at bounding box center [471, 244] width 36 height 36
click at [478, 246] on icon "Video Player" at bounding box center [471, 244] width 36 height 36
click at [477, 244] on icon "Video Player" at bounding box center [471, 244] width 36 height 36
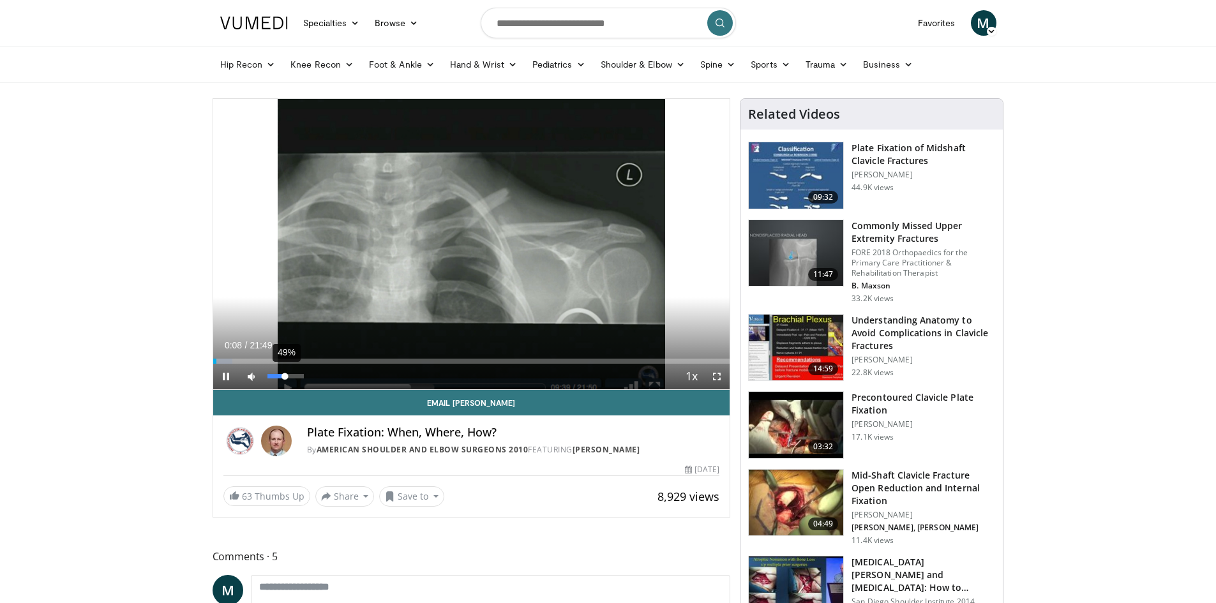
click at [285, 375] on div "Volume Level" at bounding box center [276, 376] width 18 height 4
click at [280, 375] on div "33%" at bounding box center [285, 376] width 36 height 4
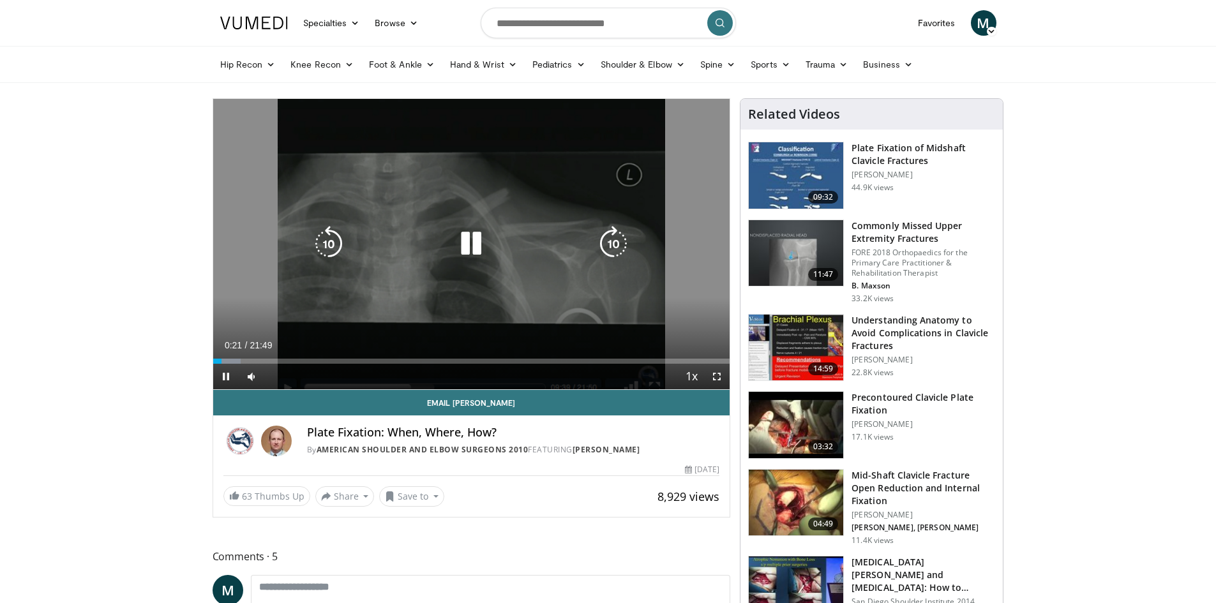
click at [475, 246] on icon "Video Player" at bounding box center [471, 244] width 36 height 36
click at [465, 244] on icon "Video Player" at bounding box center [471, 244] width 36 height 36
click at [466, 244] on icon "Video Player" at bounding box center [471, 244] width 36 height 36
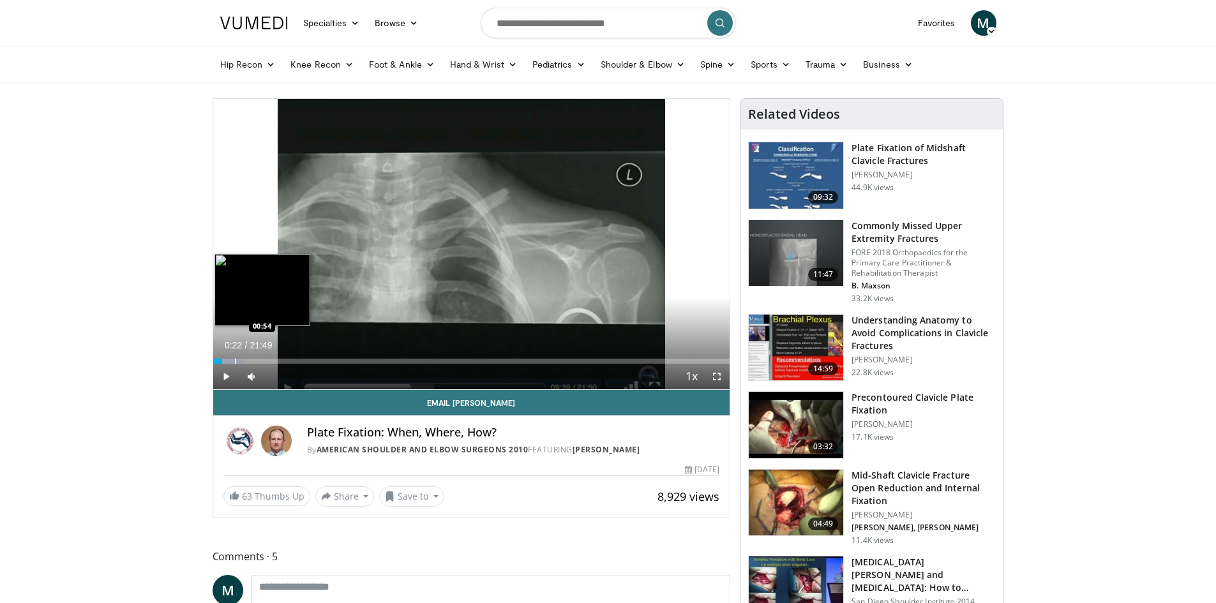
click at [235, 359] on div "Progress Bar" at bounding box center [235, 361] width 1 height 5
click at [251, 359] on div "Progress Bar" at bounding box center [251, 361] width 1 height 5
click at [262, 361] on div "Progress Bar" at bounding box center [262, 361] width 1 height 5
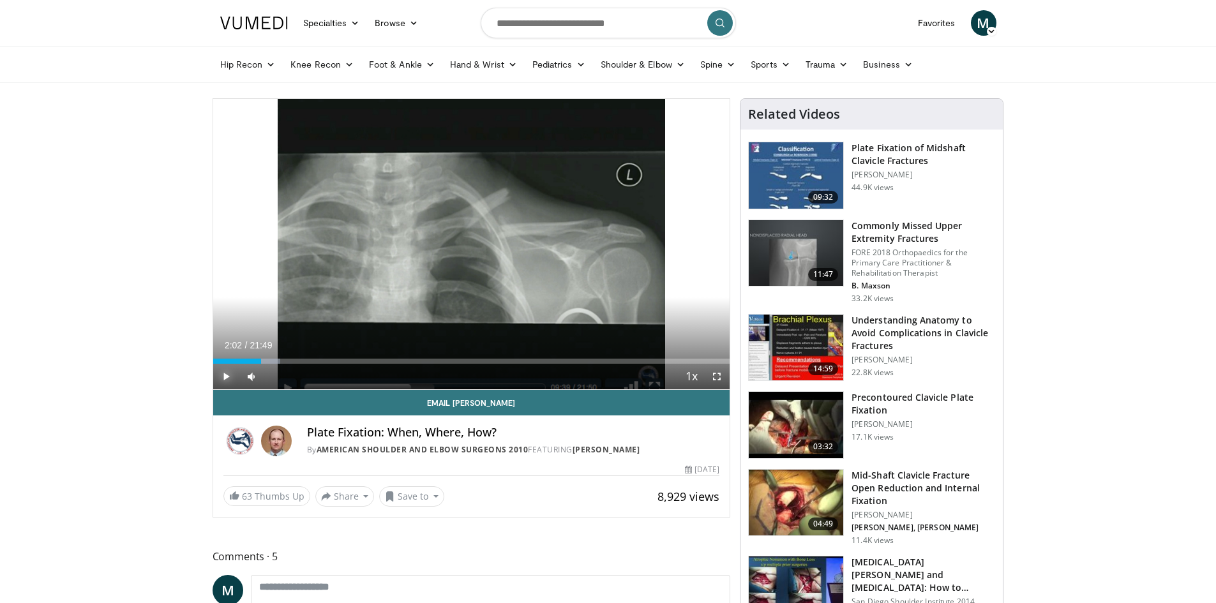
click at [225, 375] on span "Video Player" at bounding box center [226, 377] width 26 height 26
click at [273, 375] on div "16%" at bounding box center [285, 376] width 36 height 4
click at [289, 359] on div "Progress Bar" at bounding box center [289, 361] width 1 height 5
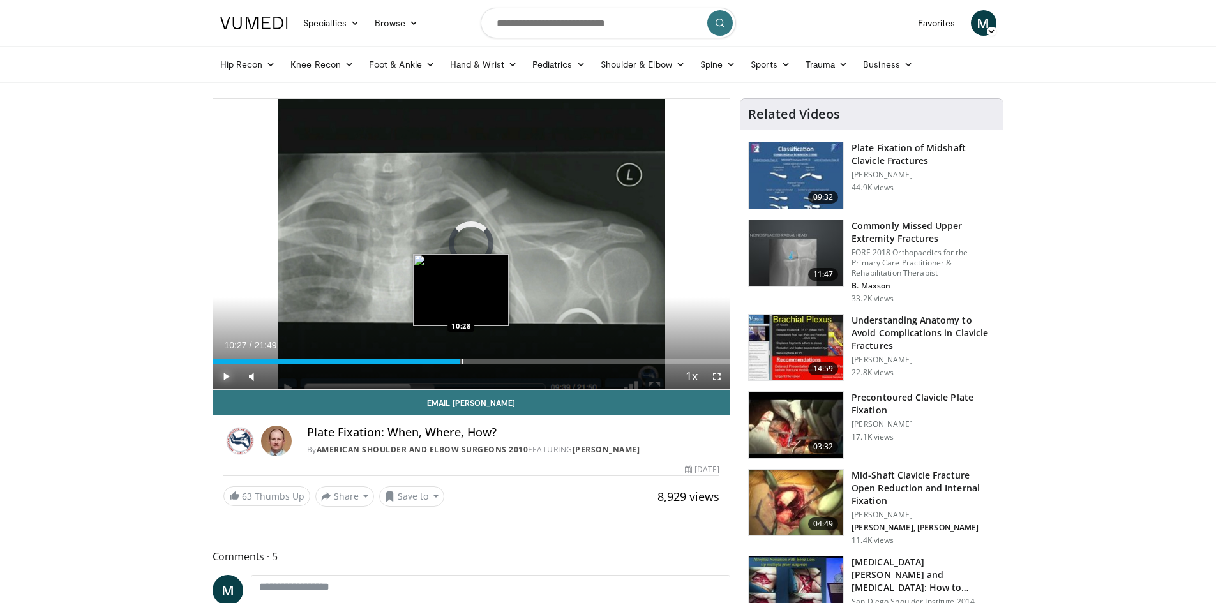
click at [461, 362] on div "Progress Bar" at bounding box center [461, 361] width 1 height 5
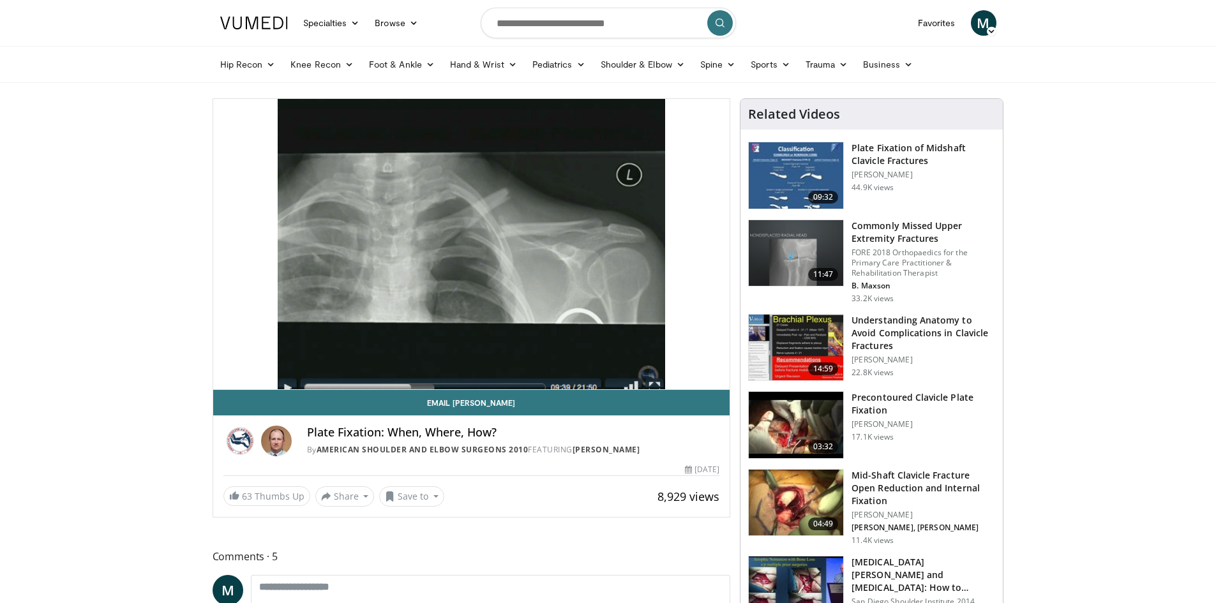
click at [513, 359] on div "10 seconds Tap to unmute" at bounding box center [471, 244] width 517 height 290
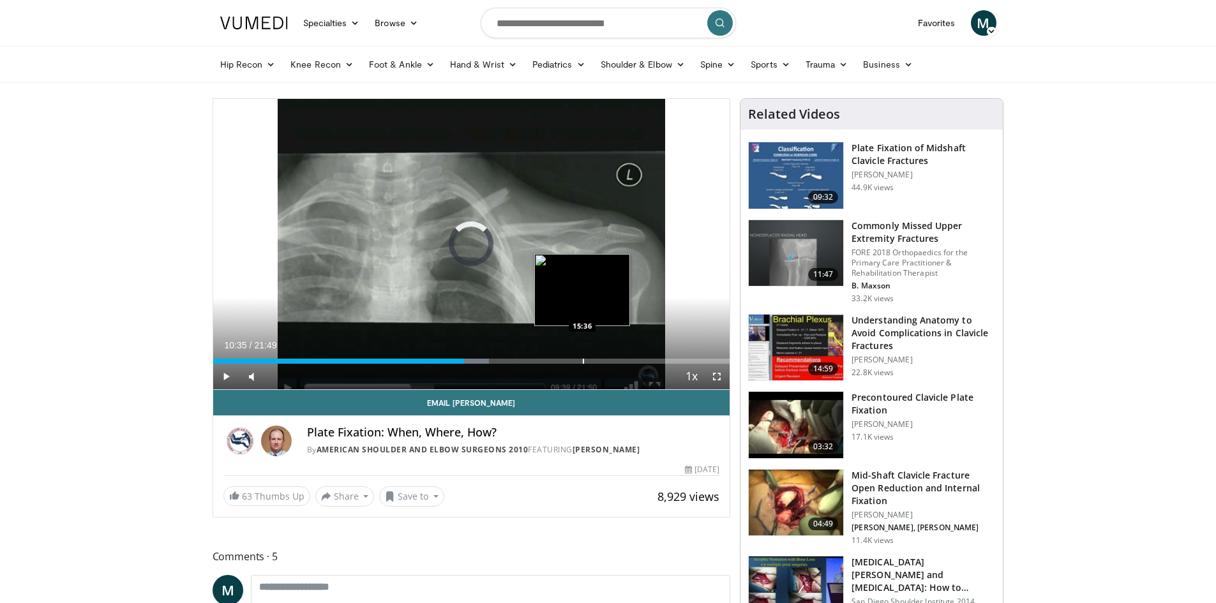
click at [582, 357] on div "Loaded : 53.45% 10:35 15:36" at bounding box center [471, 358] width 517 height 12
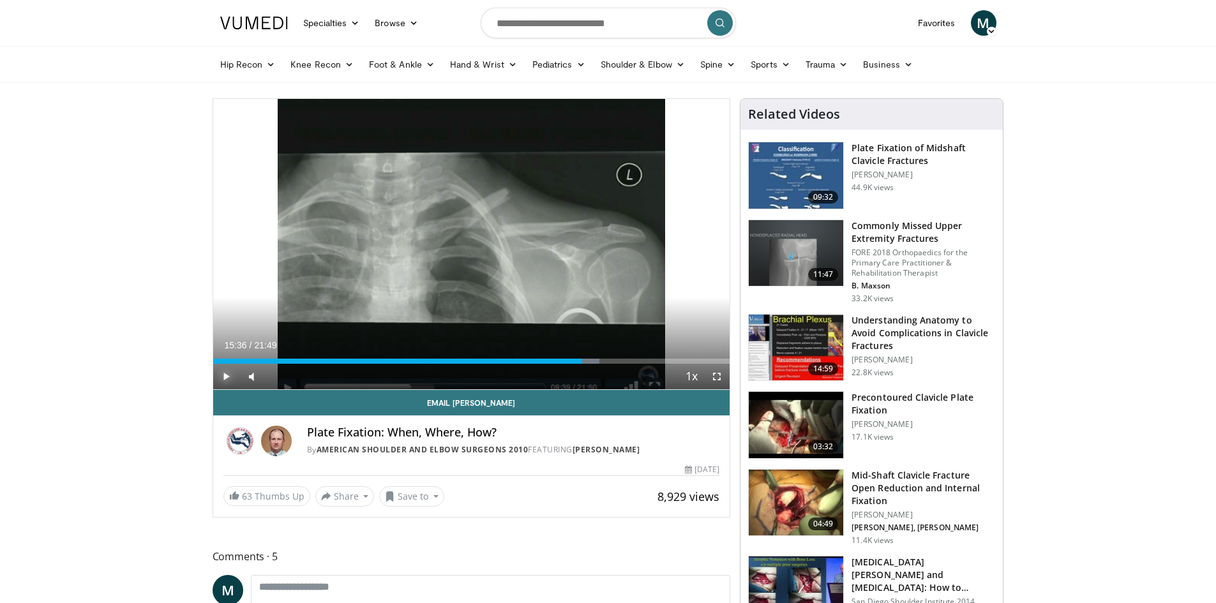
click at [230, 378] on span "Video Player" at bounding box center [226, 377] width 26 height 26
click at [627, 361] on div "Progress Bar" at bounding box center [627, 361] width 1 height 5
click at [638, 361] on div "Loaded : 83.23% 17:35 17:58" at bounding box center [471, 361] width 517 height 5
click at [634, 361] on div "Progress Bar" at bounding box center [634, 361] width 1 height 5
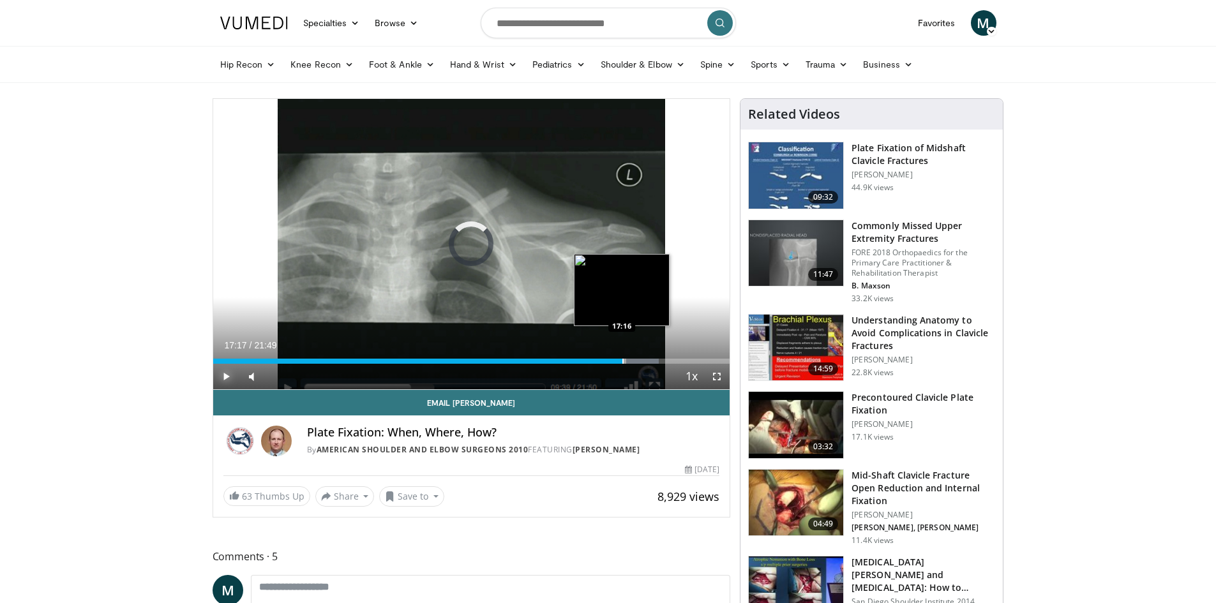
click at [622, 361] on div "Progress Bar" at bounding box center [622, 361] width 1 height 5
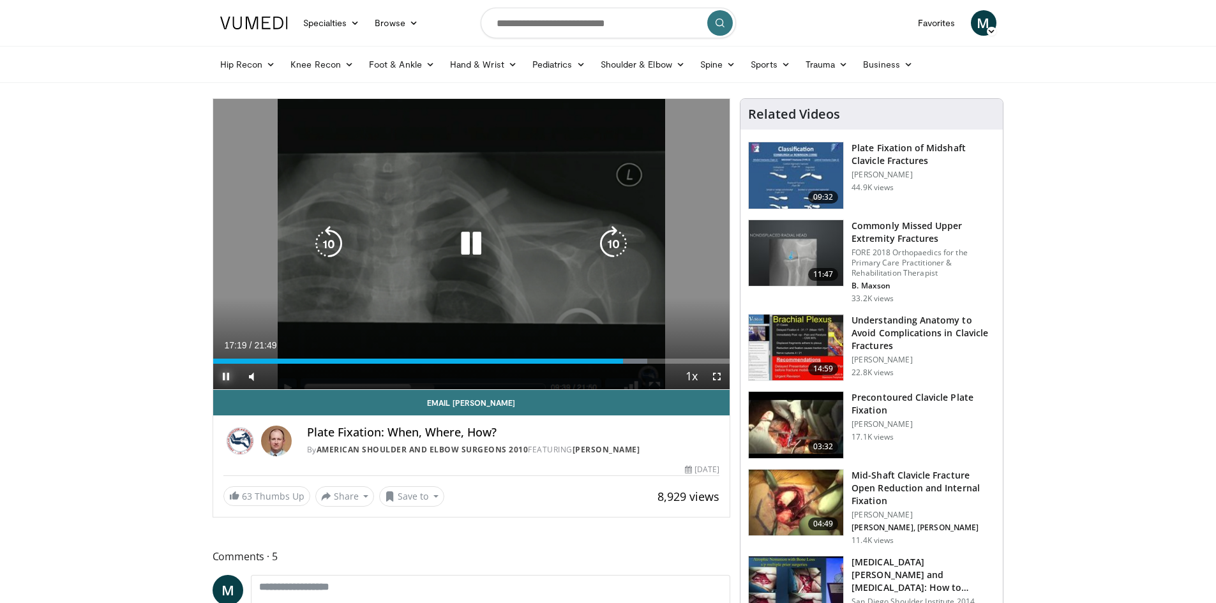
click at [626, 361] on div "Loaded : 83.99% 17:19 17:16" at bounding box center [471, 361] width 517 height 5
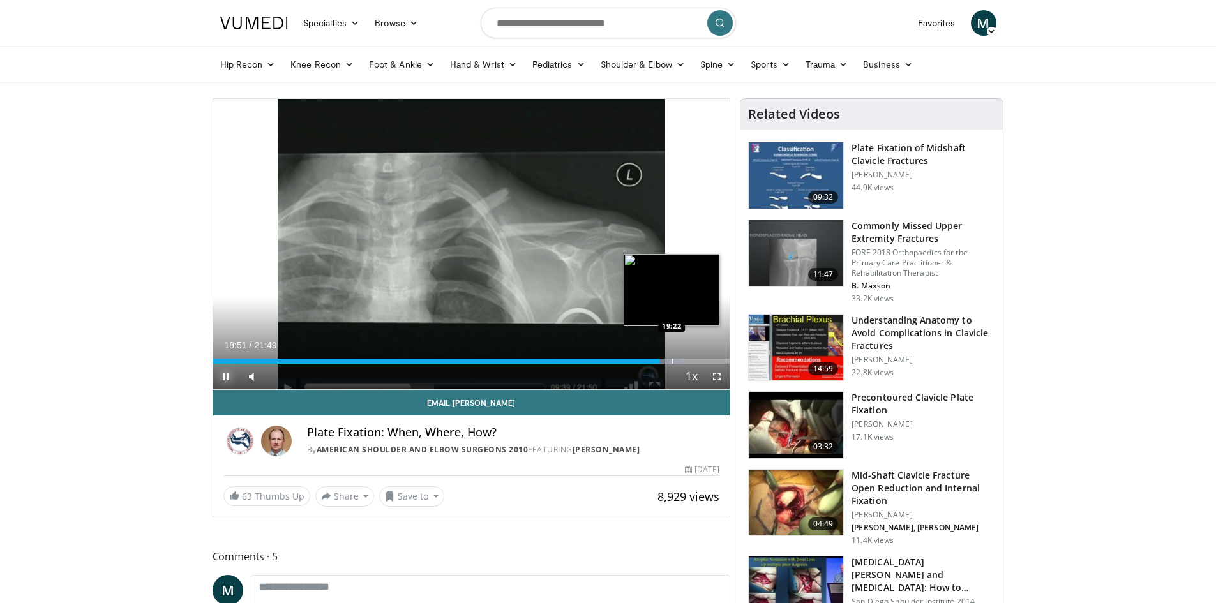
click at [671, 361] on div "Loaded : 90.87% 18:51 19:22" at bounding box center [471, 361] width 517 height 5
click at [683, 363] on div "Progress Bar" at bounding box center [675, 361] width 30 height 5
click at [676, 363] on div "Progress Bar" at bounding box center [676, 361] width 1 height 5
click at [680, 361] on div "Progress Bar" at bounding box center [680, 361] width 1 height 5
click at [686, 361] on div "Progress Bar" at bounding box center [686, 361] width 1 height 5
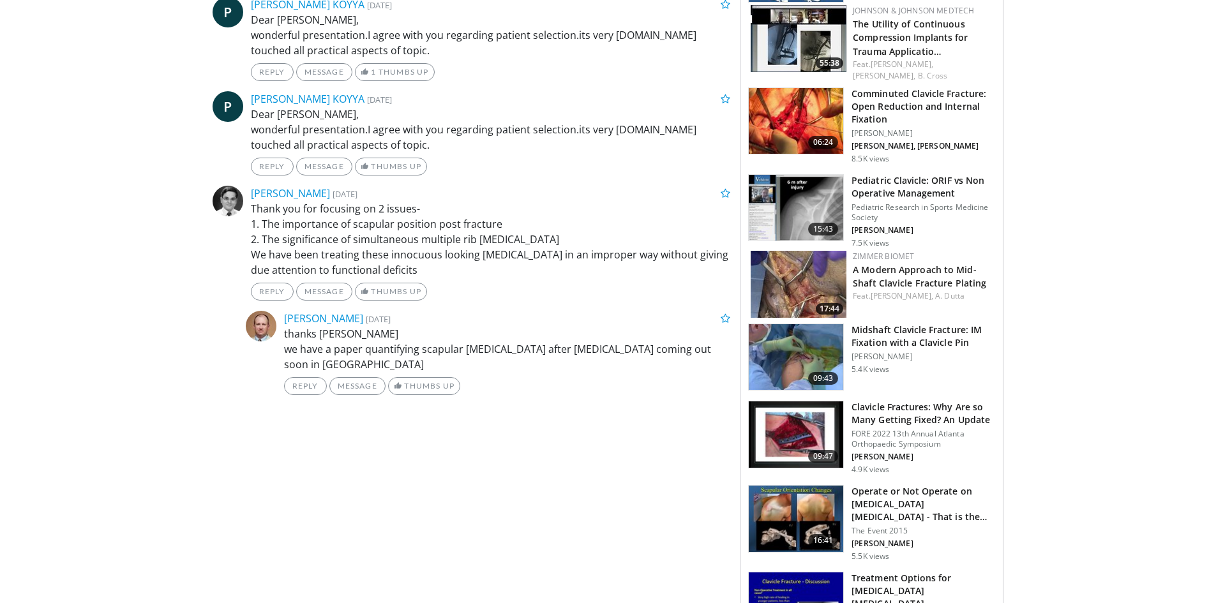
scroll to position [830, 0]
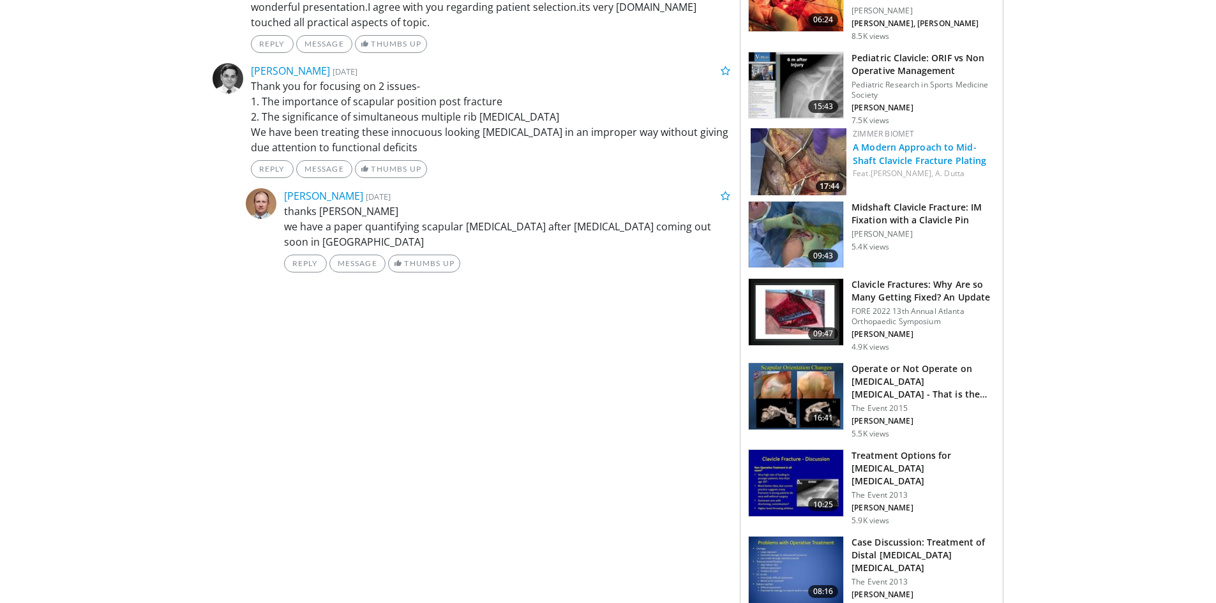
click at [946, 144] on link "A Modern Approach to Mid-Shaft Clavicle Fracture Plating" at bounding box center [919, 154] width 133 height 26
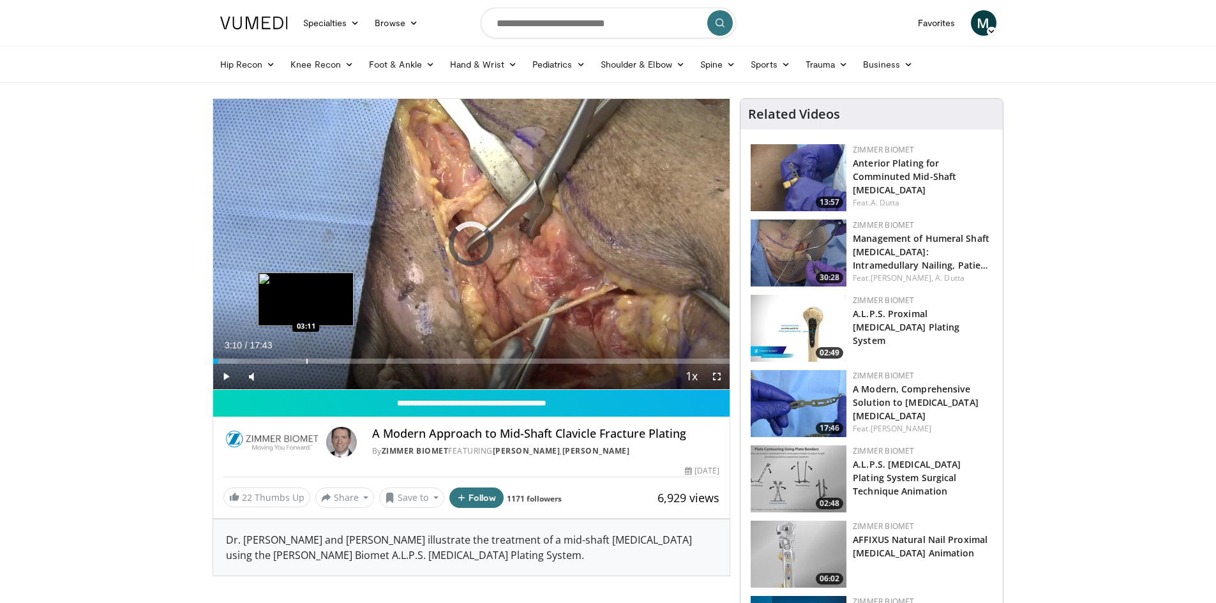
click at [306, 361] on div "Progress Bar" at bounding box center [306, 361] width 1 height 5
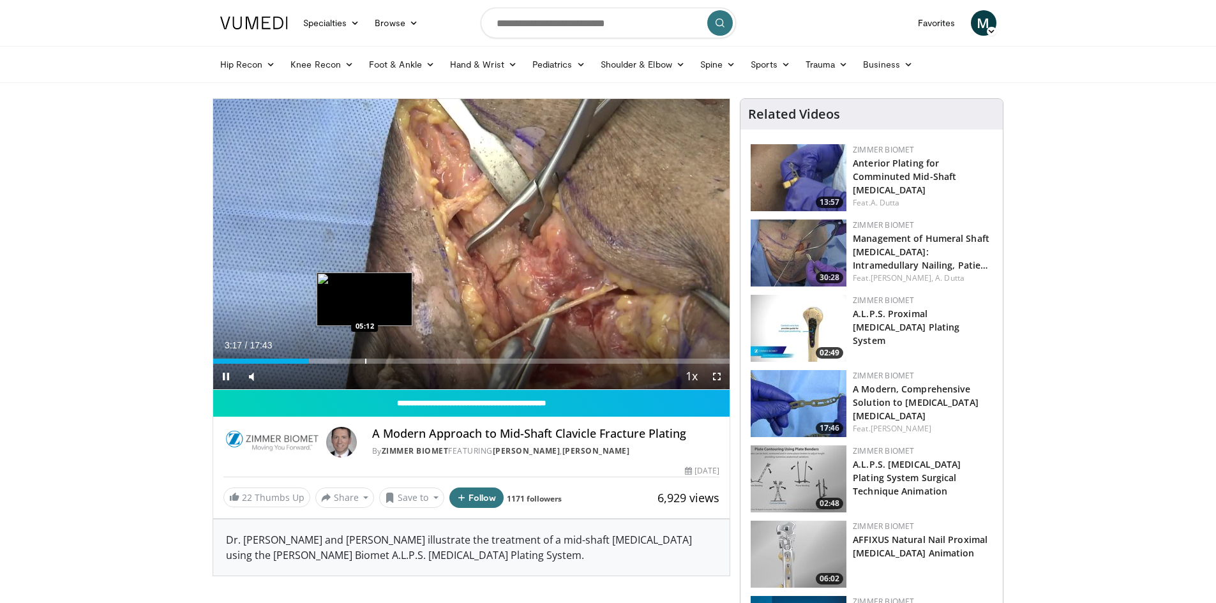
click at [364, 361] on video-js "**********" at bounding box center [471, 244] width 517 height 291
click at [363, 360] on div "Progress Bar" at bounding box center [363, 361] width 1 height 5
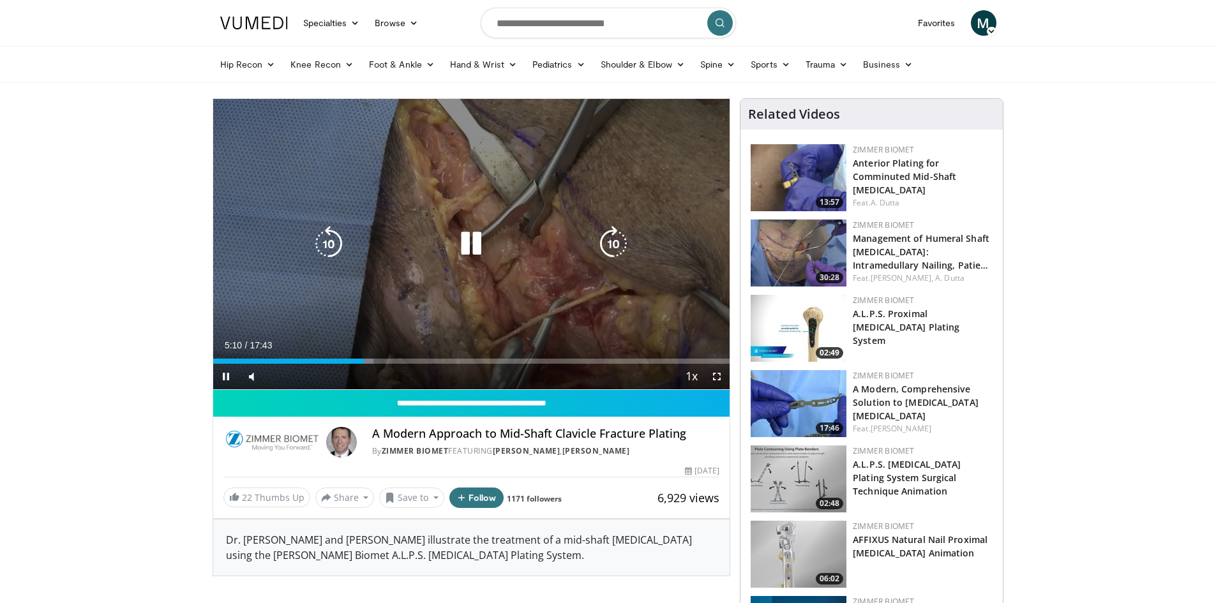
click at [468, 248] on icon "Video Player" at bounding box center [471, 244] width 36 height 36
click at [447, 259] on div "10 seconds Tap to unmute" at bounding box center [471, 244] width 517 height 290
click at [462, 239] on icon "Video Player" at bounding box center [471, 244] width 36 height 36
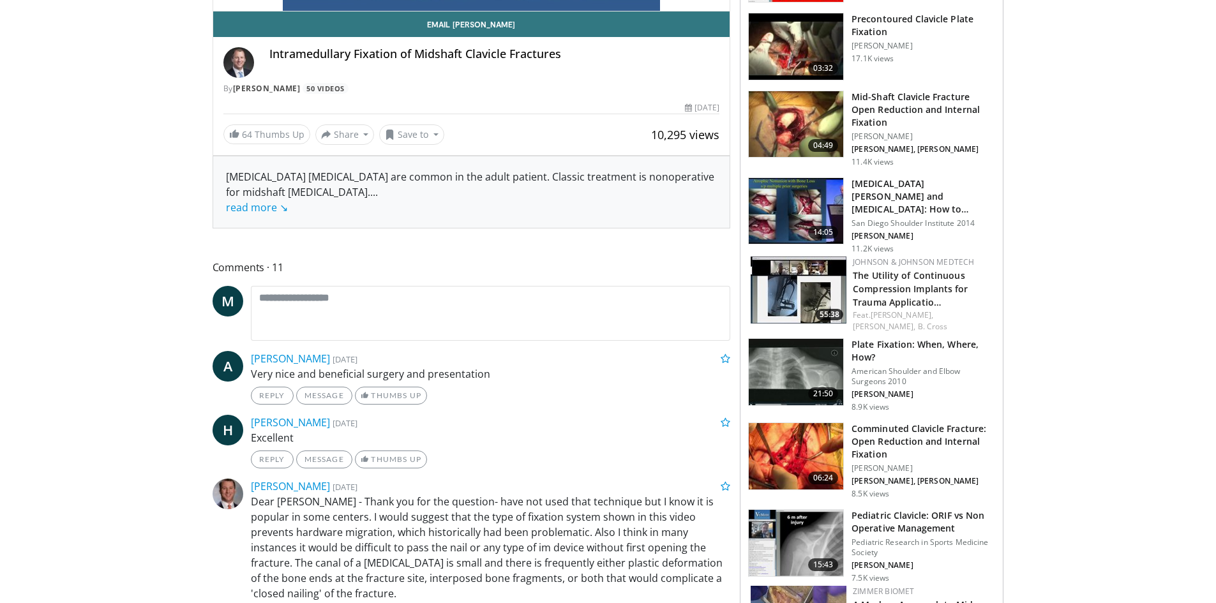
scroll to position [383, 0]
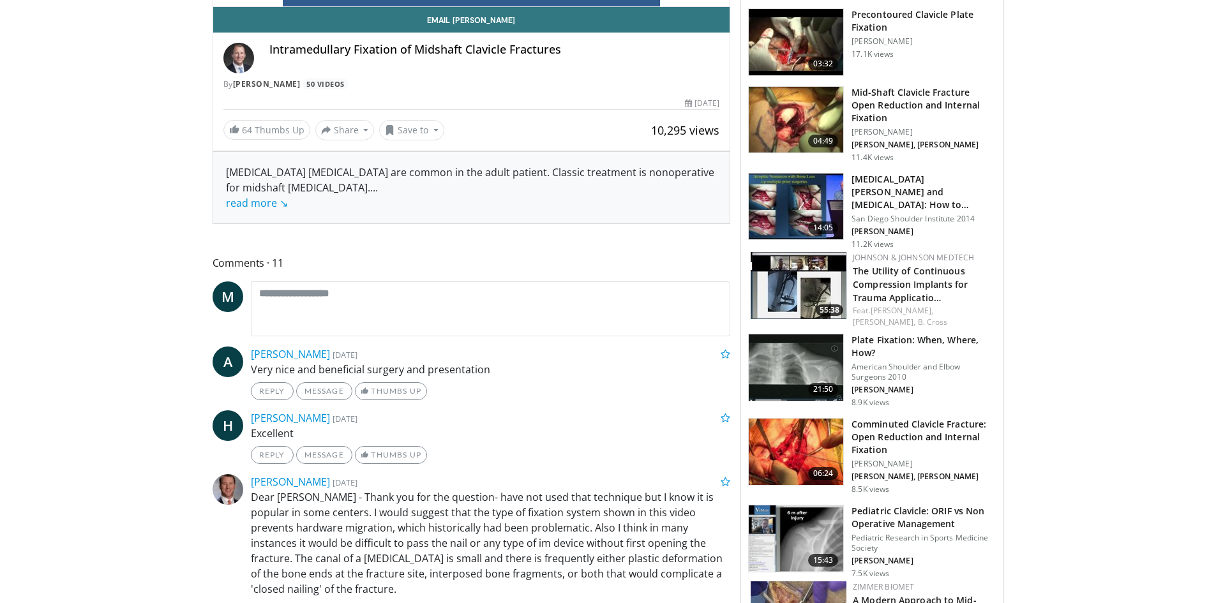
click at [933, 418] on h3 "Comminuted Clavicle Fracture: Open Reduction and Internal Fixation" at bounding box center [923, 437] width 144 height 38
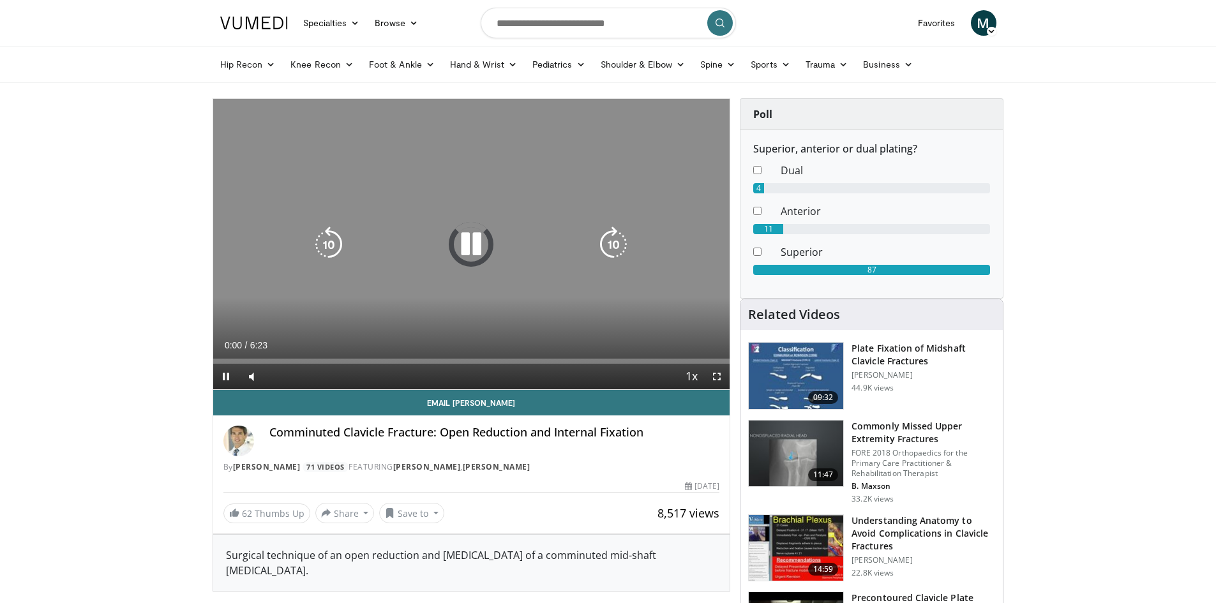
click at [455, 244] on icon "Video Player" at bounding box center [471, 245] width 36 height 36
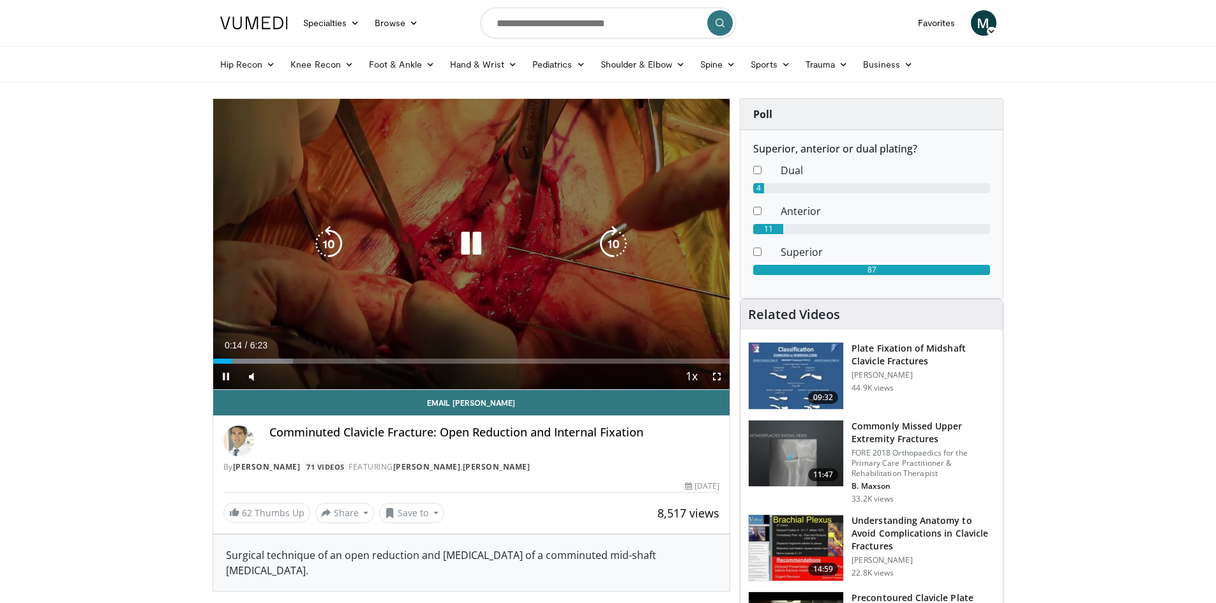
click at [514, 284] on div "10 seconds Tap to unmute" at bounding box center [471, 244] width 517 height 290
